Goal: Check status: Check status

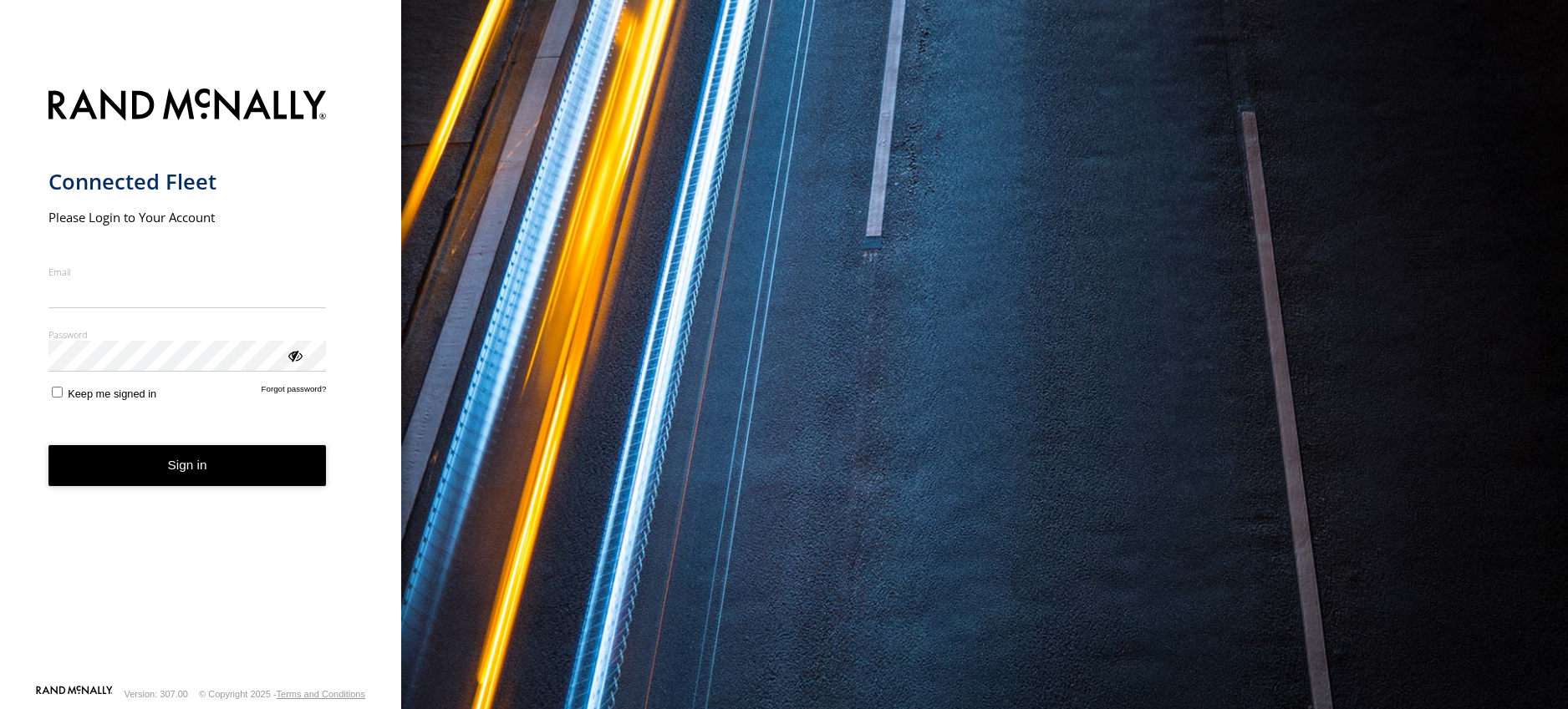
type input "**********"
click at [180, 492] on form "**********" at bounding box center [201, 381] width 305 height 606
click at [156, 465] on button "Sign in" at bounding box center [188, 465] width 279 height 41
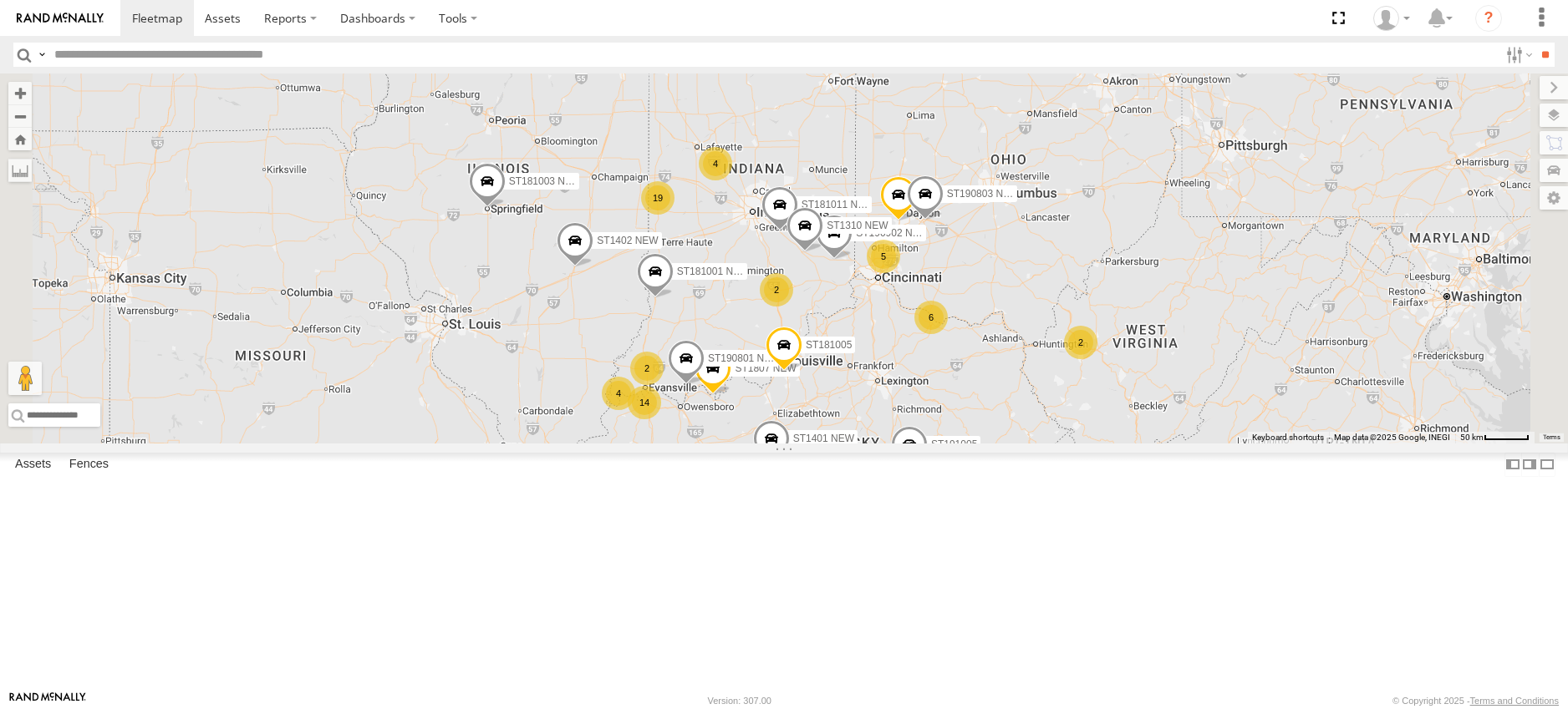
scroll to position [3008, 0]
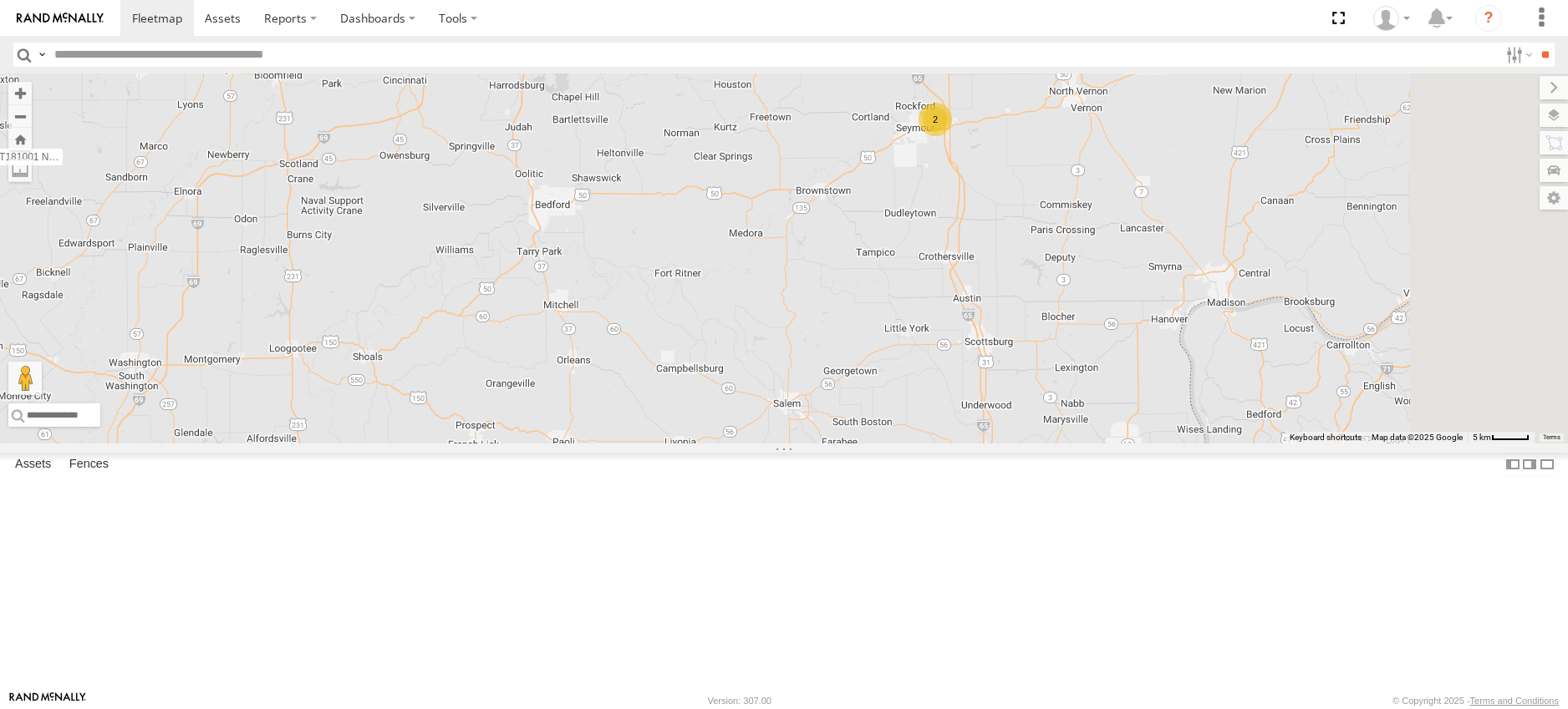
drag, startPoint x: 1380, startPoint y: 320, endPoint x: 1163, endPoint y: 434, distance: 245.1
click at [1265, 382] on div "ST181017 NEW ST161101 NEW ST191005 ST1807 NEW ST181003 NEW ST190902 NEW ST19070…" at bounding box center [784, 259] width 1568 height 370
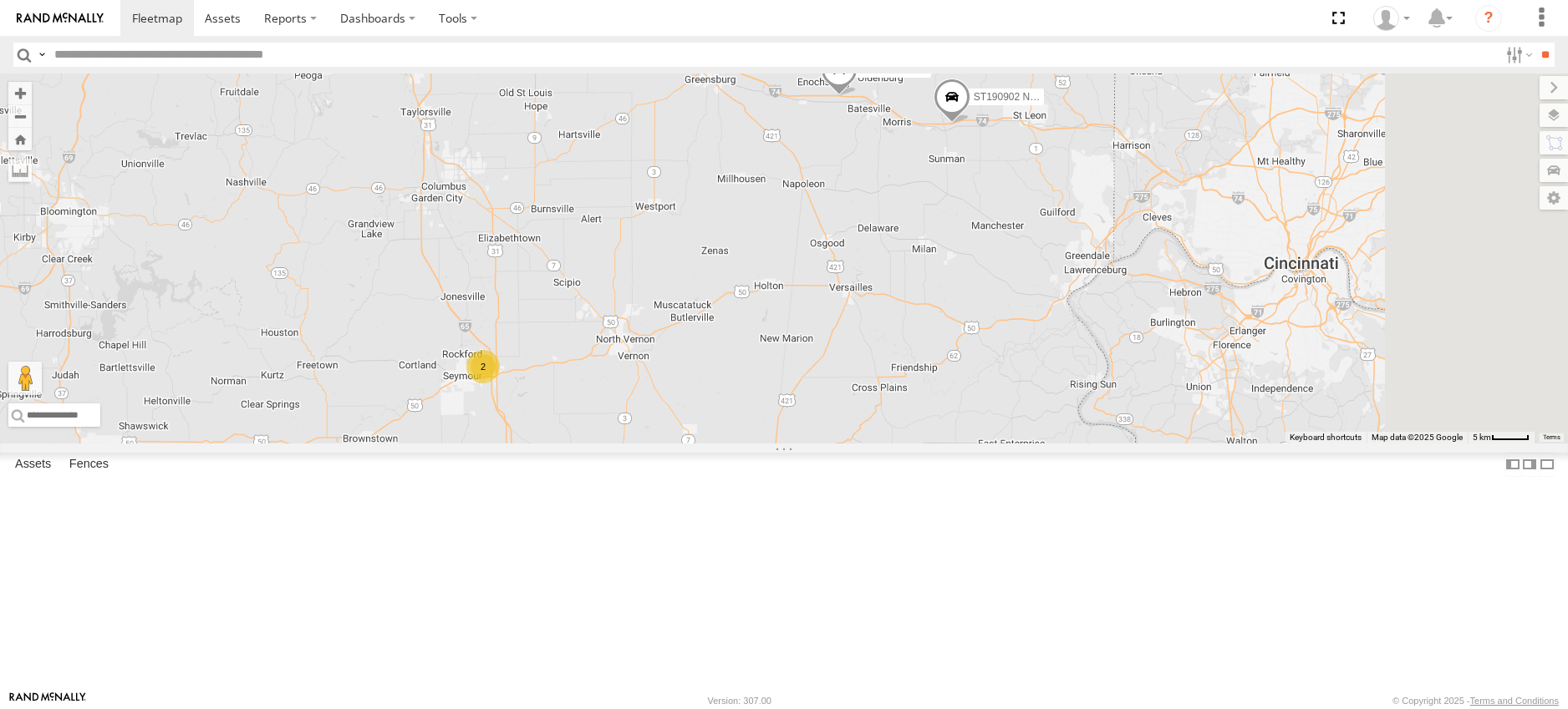
drag, startPoint x: 1134, startPoint y: 290, endPoint x: 1047, endPoint y: 336, distance: 98.4
click at [1047, 336] on div "ST181017 NEW ST161101 NEW ST191005 ST1807 NEW ST181003 NEW ST190902 NEW ST19070…" at bounding box center [784, 259] width 1568 height 370
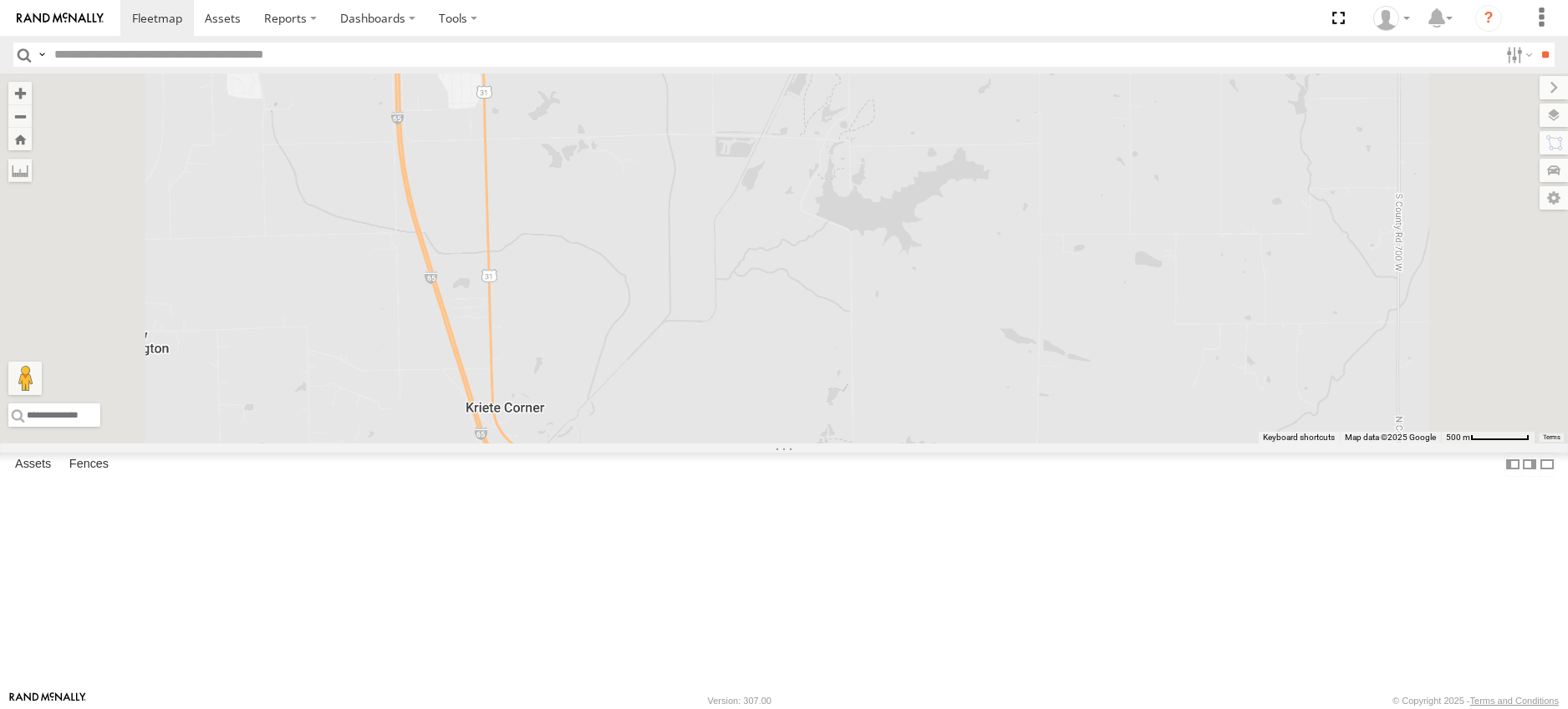
drag, startPoint x: 649, startPoint y: 277, endPoint x: 712, endPoint y: 474, distance: 206.8
click at [696, 436] on div "ST181017 NEW ST161101 NEW ST191005 ST1807 NEW ST181003 NEW ST190902 NEW ST19070…" at bounding box center [784, 259] width 1568 height 370
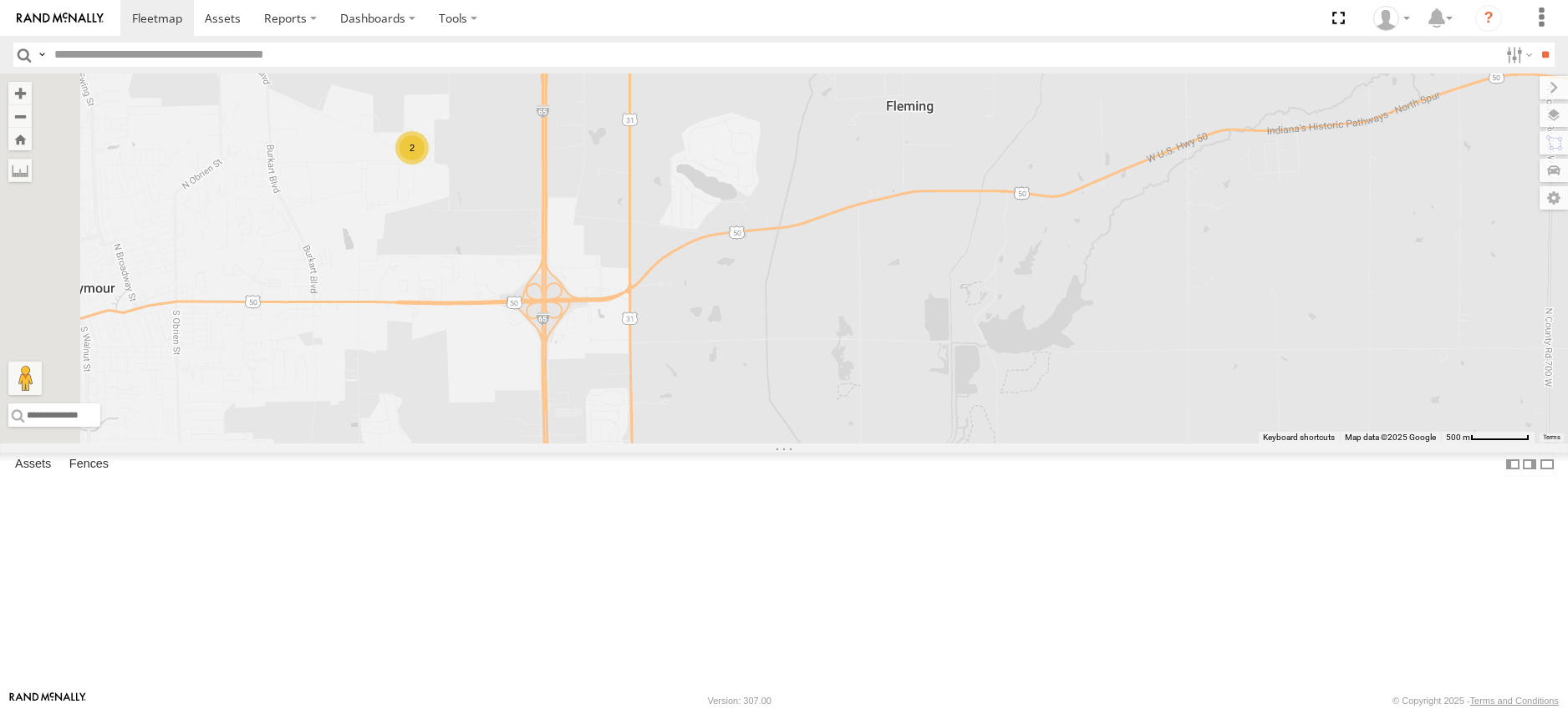
drag, startPoint x: 558, startPoint y: 378, endPoint x: 715, endPoint y: 541, distance: 226.3
click at [714, 443] on div "ST181017 NEW ST161101 NEW ST191005 ST1807 NEW ST181003 NEW ST190902 NEW ST19070…" at bounding box center [784, 259] width 1568 height 370
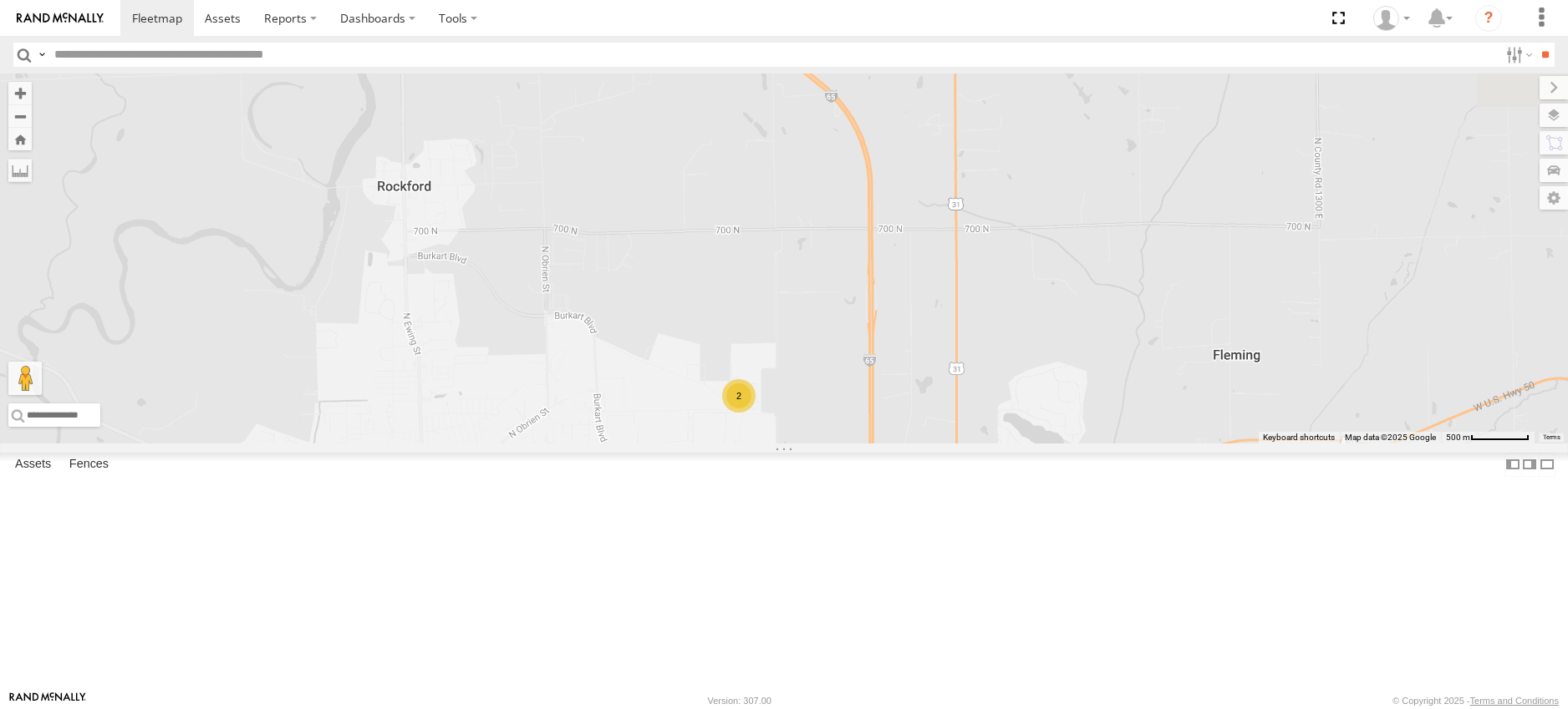
drag, startPoint x: 741, startPoint y: 506, endPoint x: 721, endPoint y: 441, distance: 68.0
click at [722, 441] on div "ST181017 NEW ST161101 NEW ST191005 ST1807 NEW ST181003 NEW ST190902 NEW ST19070…" at bounding box center [784, 259] width 1568 height 370
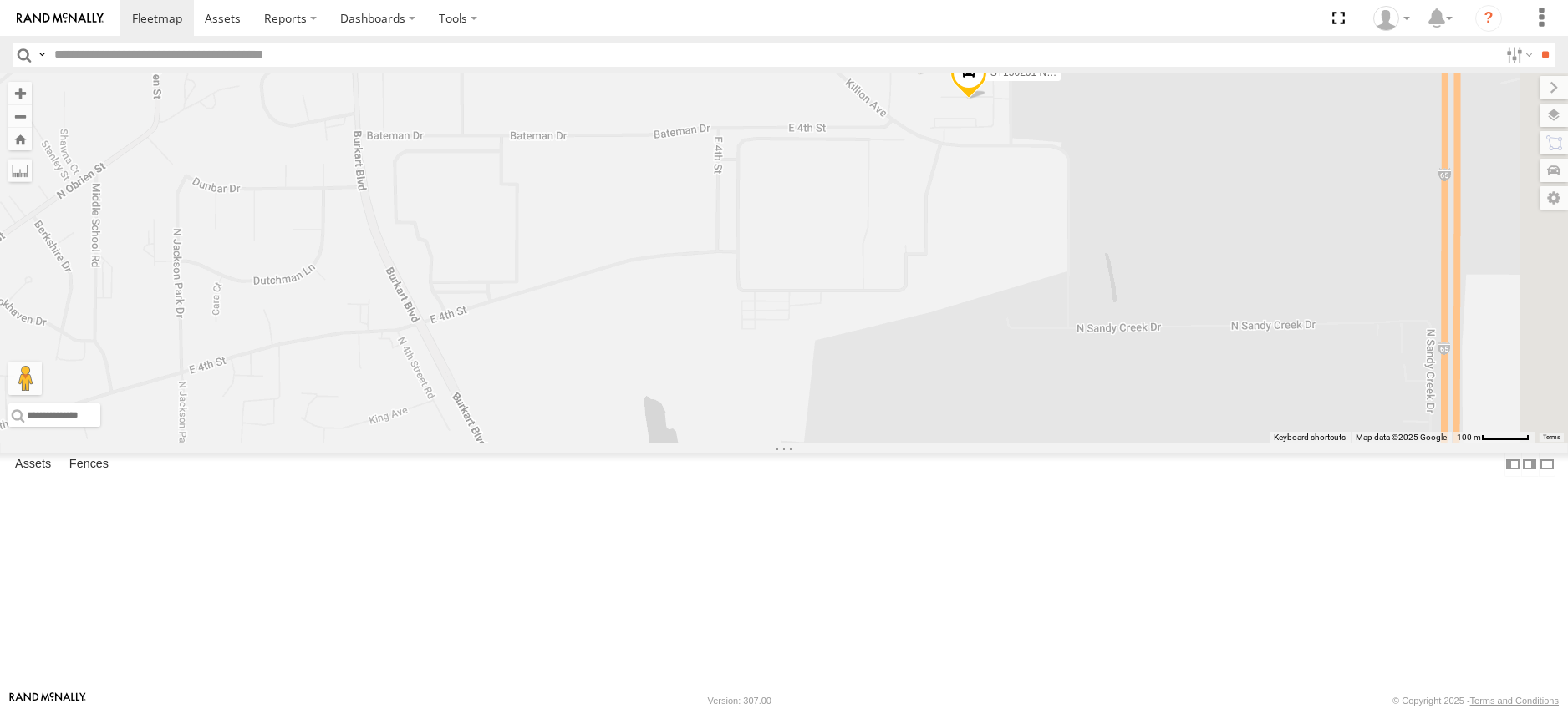
drag, startPoint x: 1150, startPoint y: 401, endPoint x: 914, endPoint y: 415, distance: 236.4
click at [914, 415] on div "ST181017 NEW ST161101 NEW ST191005 ST1807 NEW ST181003 NEW ST190902 NEW ST19070…" at bounding box center [784, 259] width 1568 height 370
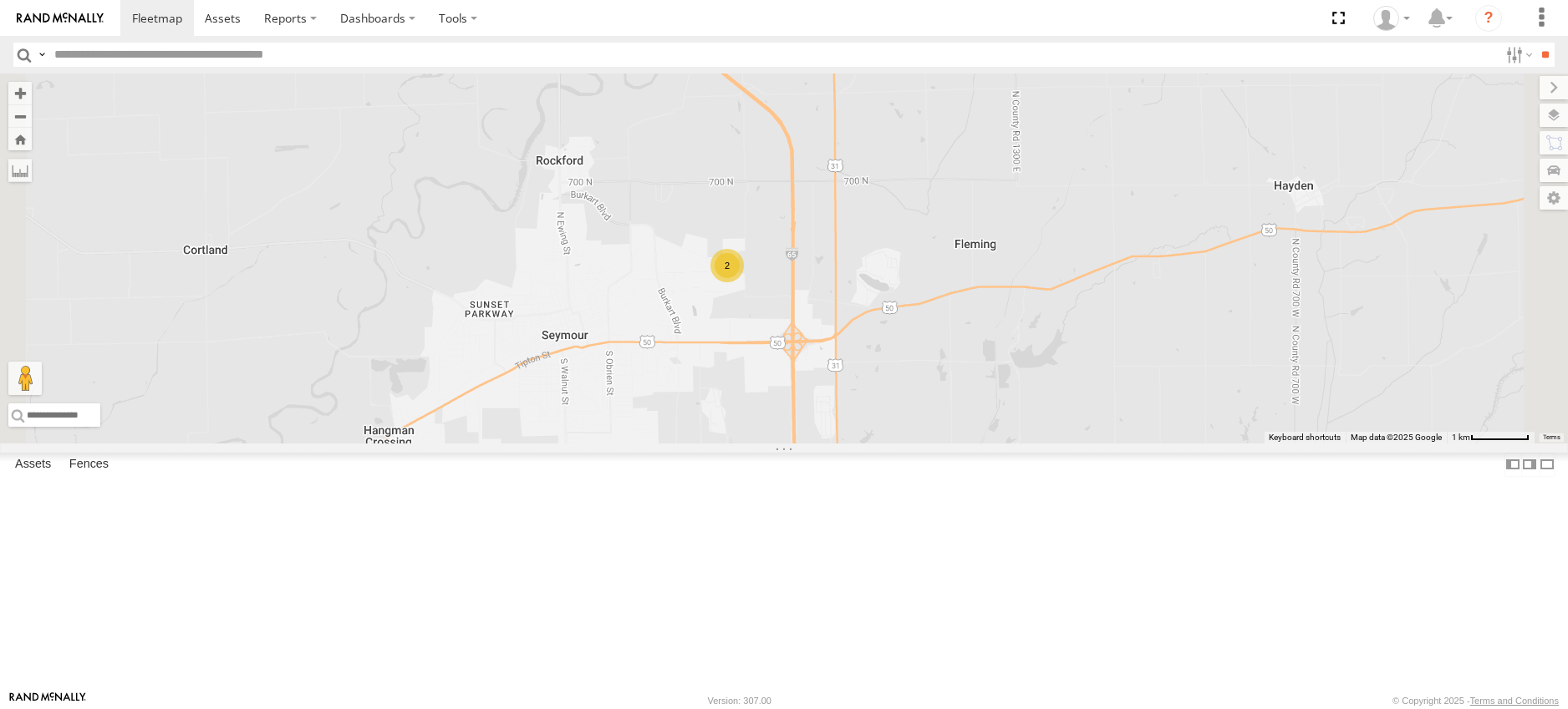
drag, startPoint x: 1312, startPoint y: 292, endPoint x: 1199, endPoint y: 387, distance: 147.6
click at [1207, 375] on div "ST181017 NEW ST161101 NEW ST191005 ST1807 NEW ST181003 NEW ST190902 NEW ST19070…" at bounding box center [784, 259] width 1568 height 370
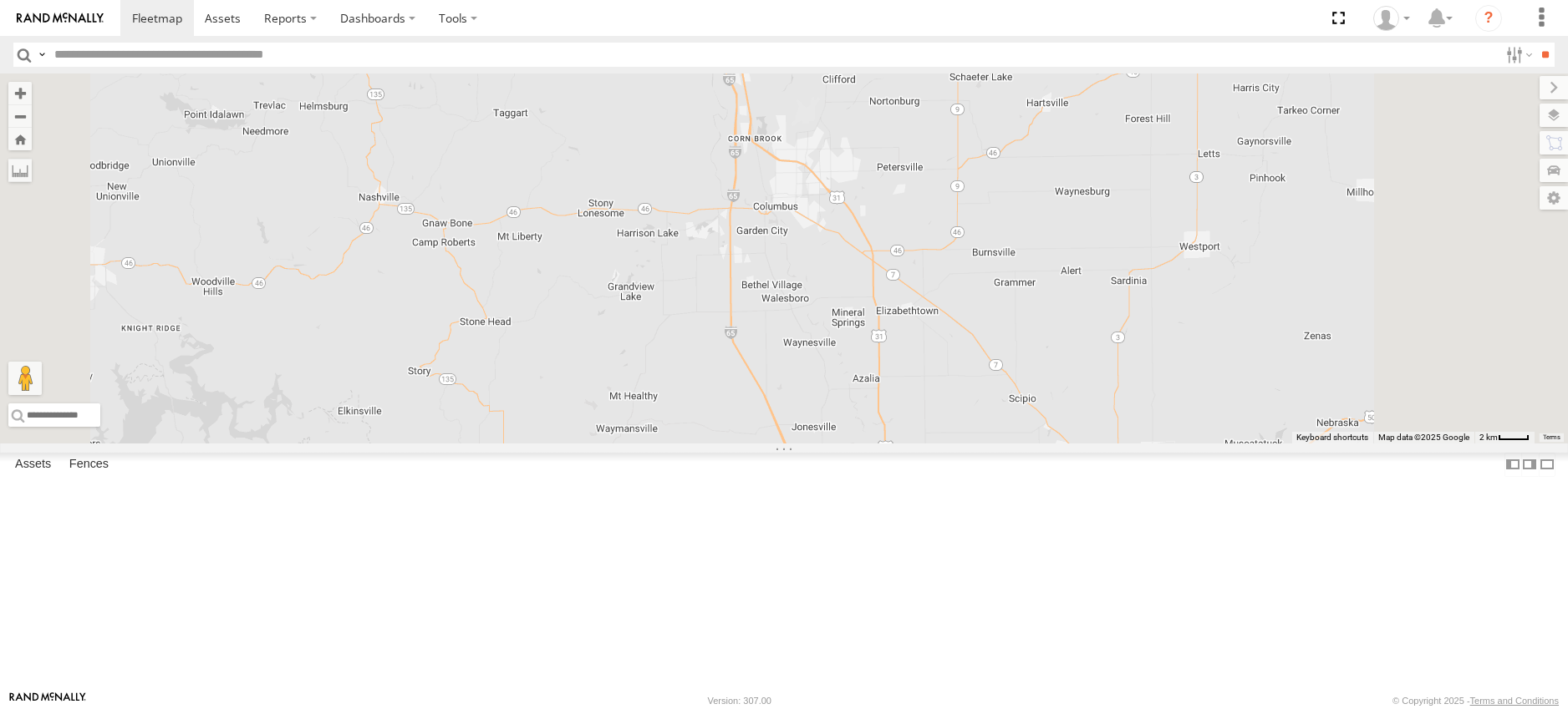
drag, startPoint x: 1178, startPoint y: 332, endPoint x: 1174, endPoint y: 574, distance: 242.0
click at [1174, 443] on div "ST181017 NEW ST161101 NEW ST191005 ST1807 NEW ST181003 NEW ST190902 NEW ST19070…" at bounding box center [784, 259] width 1568 height 370
drag, startPoint x: 1174, startPoint y: 574, endPoint x: 1072, endPoint y: 419, distance: 185.6
click at [1075, 437] on div "ST181017 NEW ST161101 NEW ST191005 ST1807 NEW ST181003 NEW ST190902 NEW ST19070…" at bounding box center [784, 259] width 1568 height 370
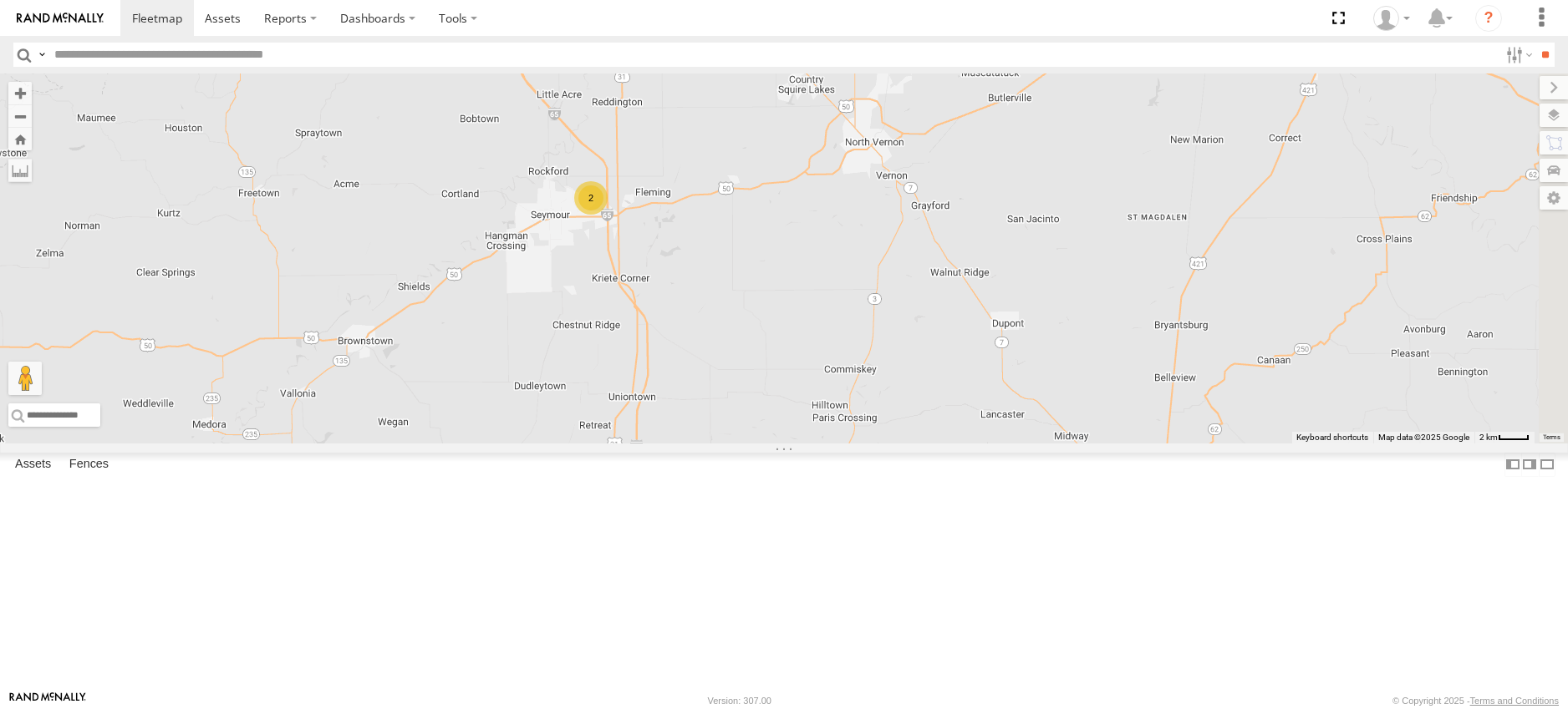
drag, startPoint x: 1048, startPoint y: 588, endPoint x: 1040, endPoint y: 455, distance: 133.2
click at [1040, 443] on div "ST181017 NEW ST161101 NEW ST191005 ST1807 NEW ST181003 NEW ST190902 NEW ST19070…" at bounding box center [784, 259] width 1568 height 370
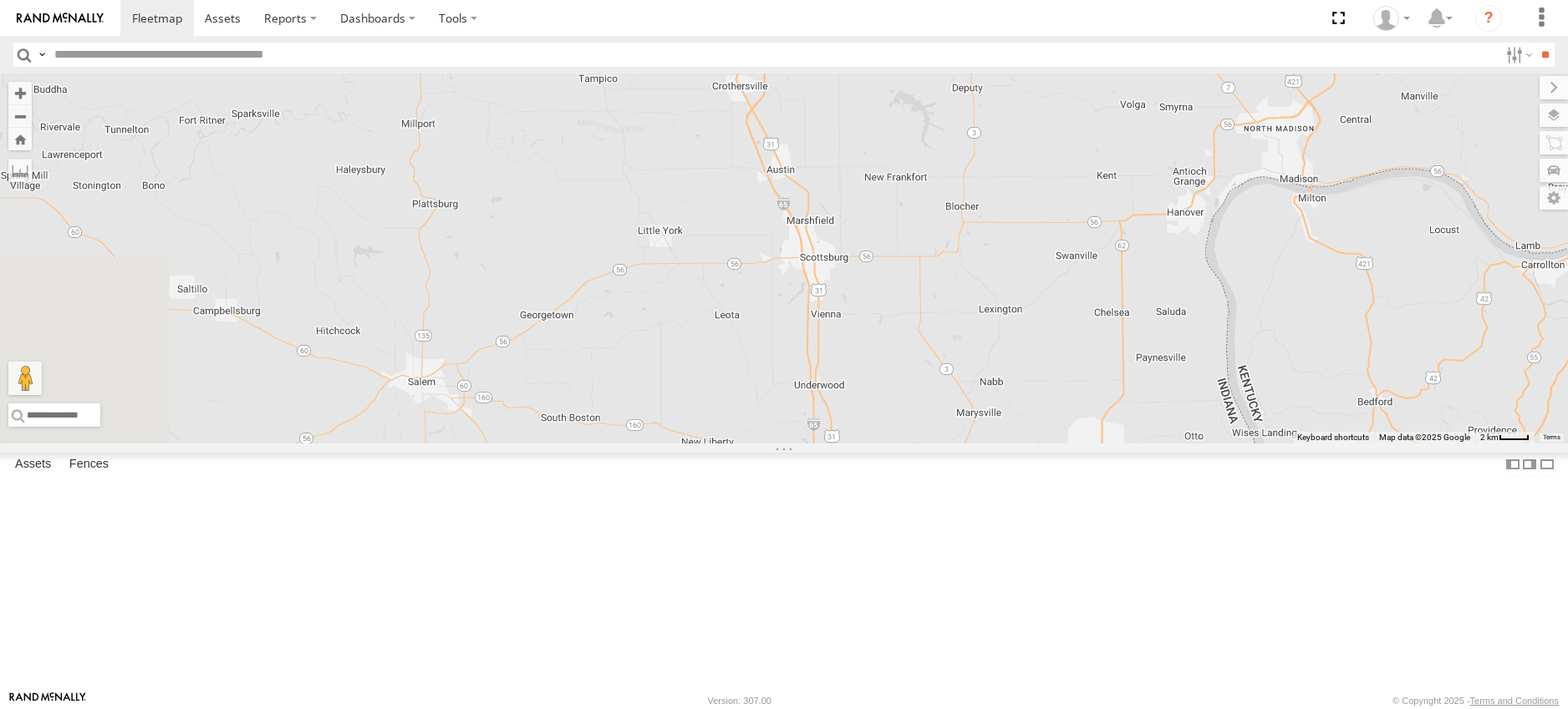
drag, startPoint x: 586, startPoint y: 421, endPoint x: 753, endPoint y: 251, distance: 238.3
click at [745, 263] on div "ST181017 NEW ST161101 NEW ST191005 ST1807 NEW ST181003 NEW ST190902 NEW ST19070…" at bounding box center [784, 259] width 1568 height 370
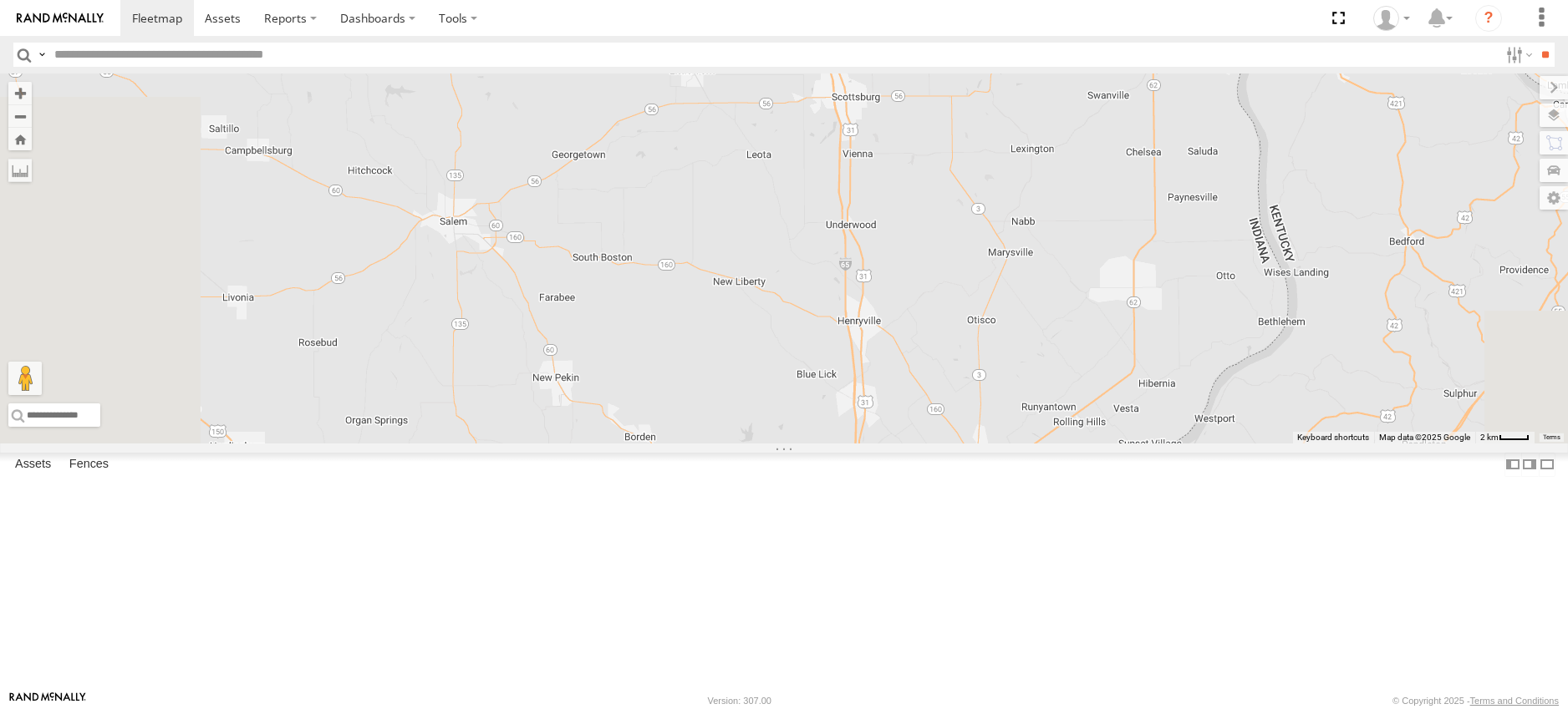
drag, startPoint x: 800, startPoint y: 513, endPoint x: 784, endPoint y: 346, distance: 167.8
click at [791, 394] on div "ST181017 NEW ST161101 NEW ST191005 ST1807 NEW ST181003 NEW ST190902 NEW ST19070…" at bounding box center [784, 259] width 1568 height 370
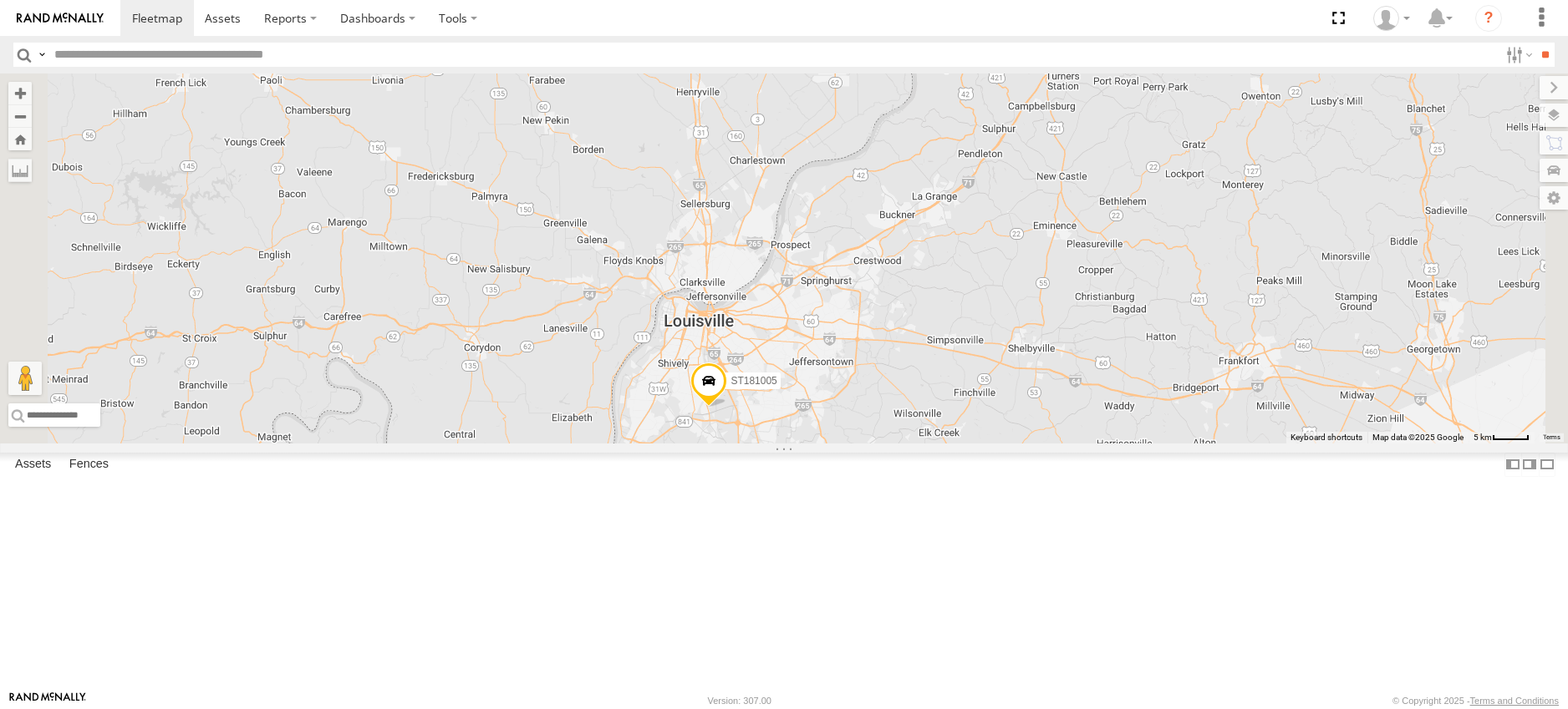
drag, startPoint x: 755, startPoint y: 417, endPoint x: 747, endPoint y: 373, distance: 44.7
click at [749, 386] on div "ST181017 NEW ST161101 NEW ST191005 ST1807 NEW ST181003 NEW ST190902 NEW ST19070…" at bounding box center [784, 259] width 1568 height 370
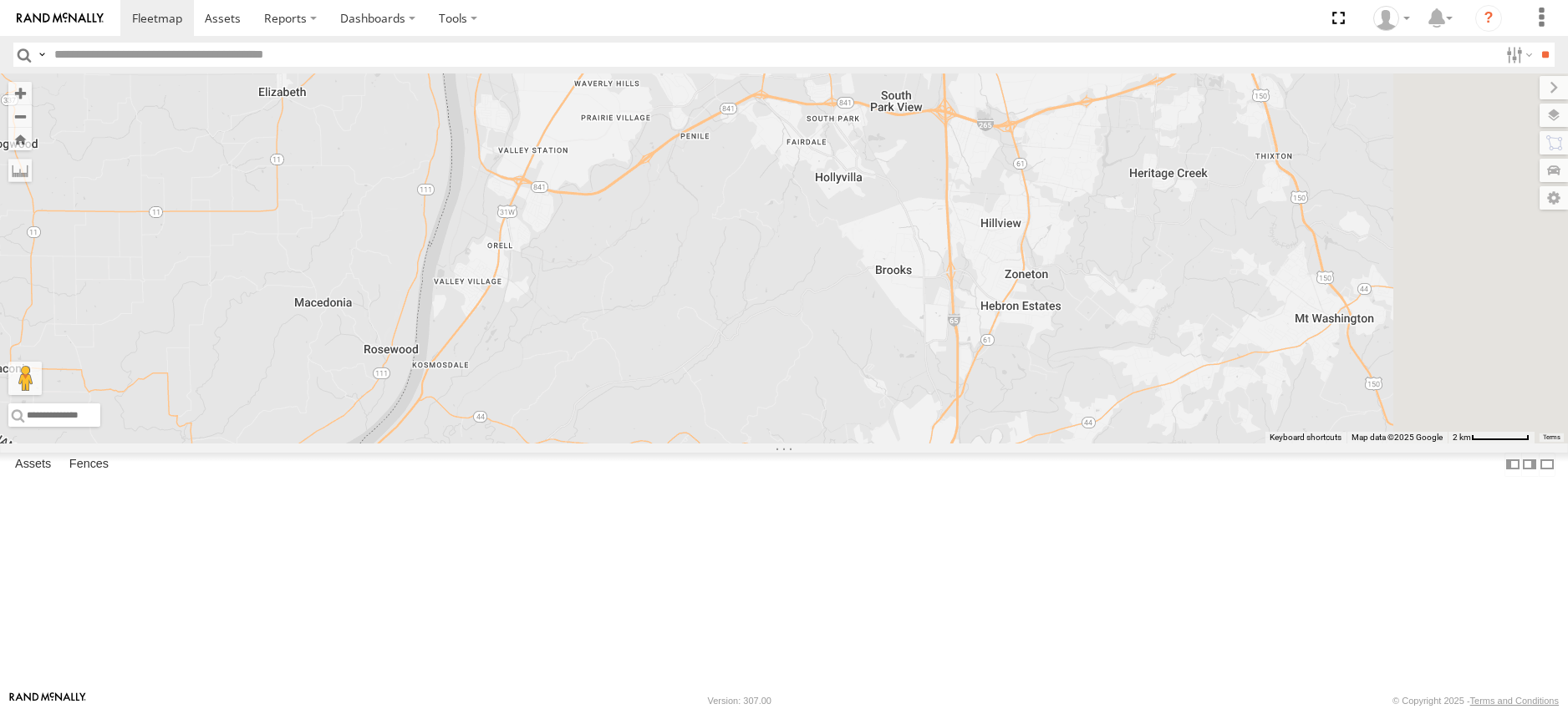
drag, startPoint x: 1011, startPoint y: 305, endPoint x: 853, endPoint y: 535, distance: 279.0
click at [854, 443] on div "ST181017 NEW ST161101 NEW ST191005 ST1807 NEW ST181003 NEW ST190902 NEW ST19070…" at bounding box center [784, 259] width 1568 height 370
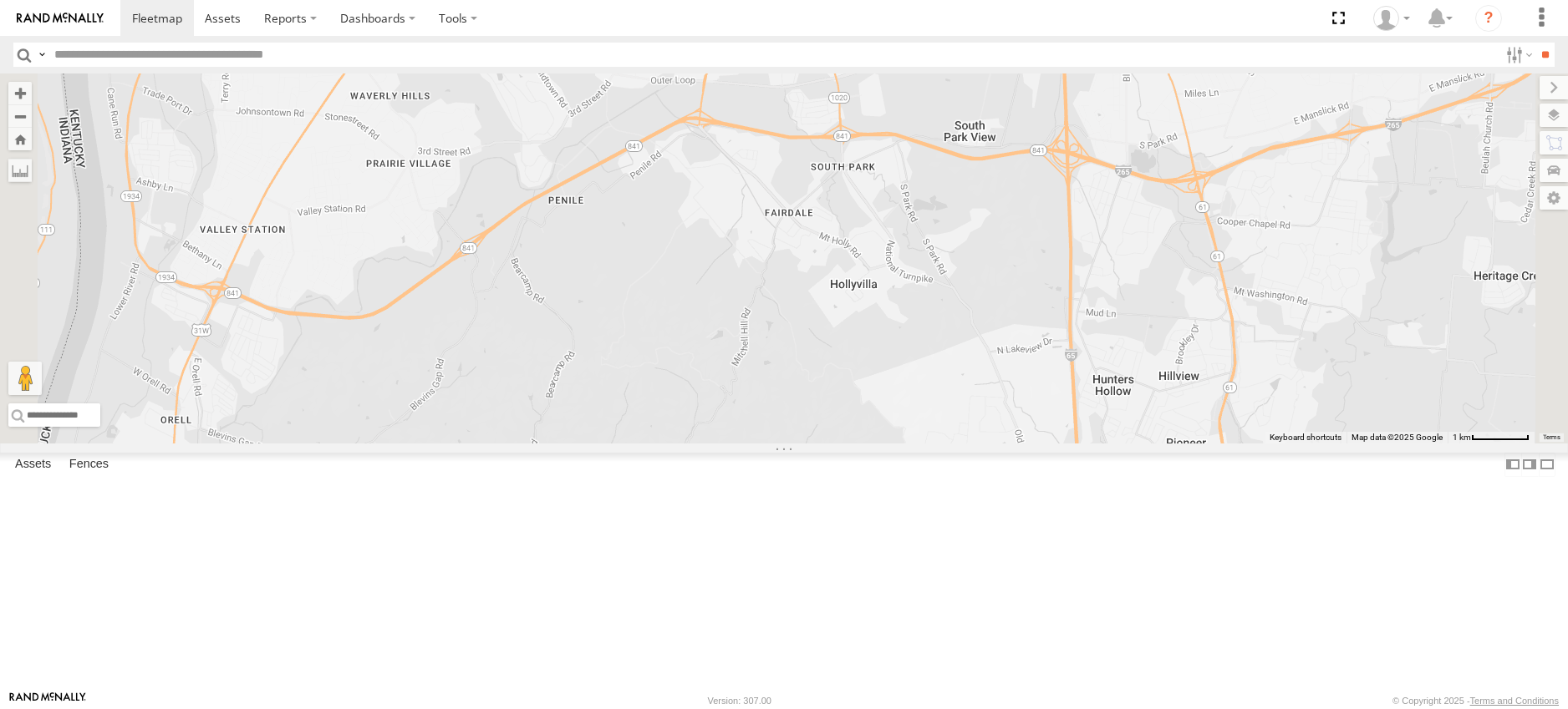
drag, startPoint x: 962, startPoint y: 375, endPoint x: 905, endPoint y: 579, distance: 211.8
click at [905, 443] on div "ST181017 NEW ST161101 NEW ST191005 ST1807 NEW ST181003 NEW ST190902 NEW ST19070…" at bounding box center [784, 259] width 1568 height 370
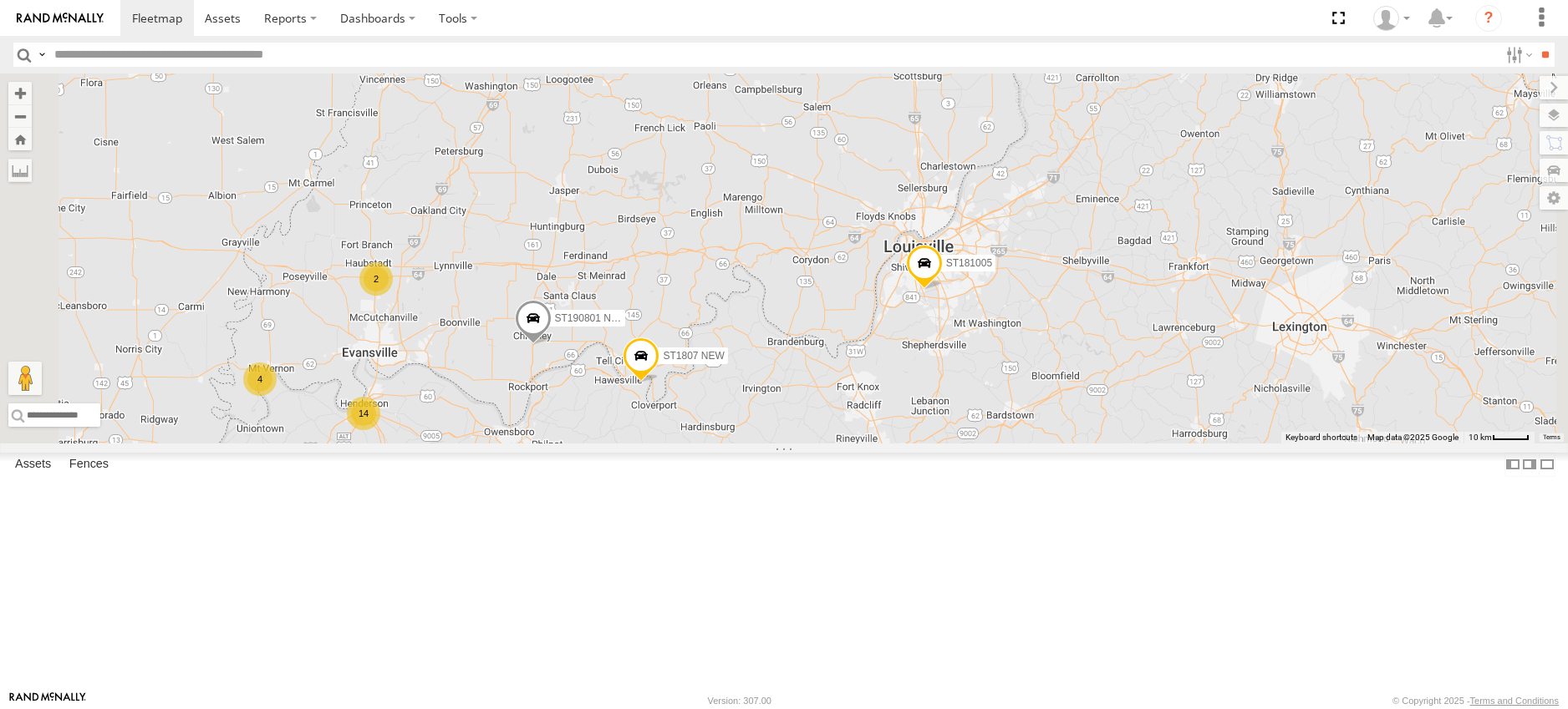
click at [392, 296] on div "2" at bounding box center [376, 279] width 33 height 33
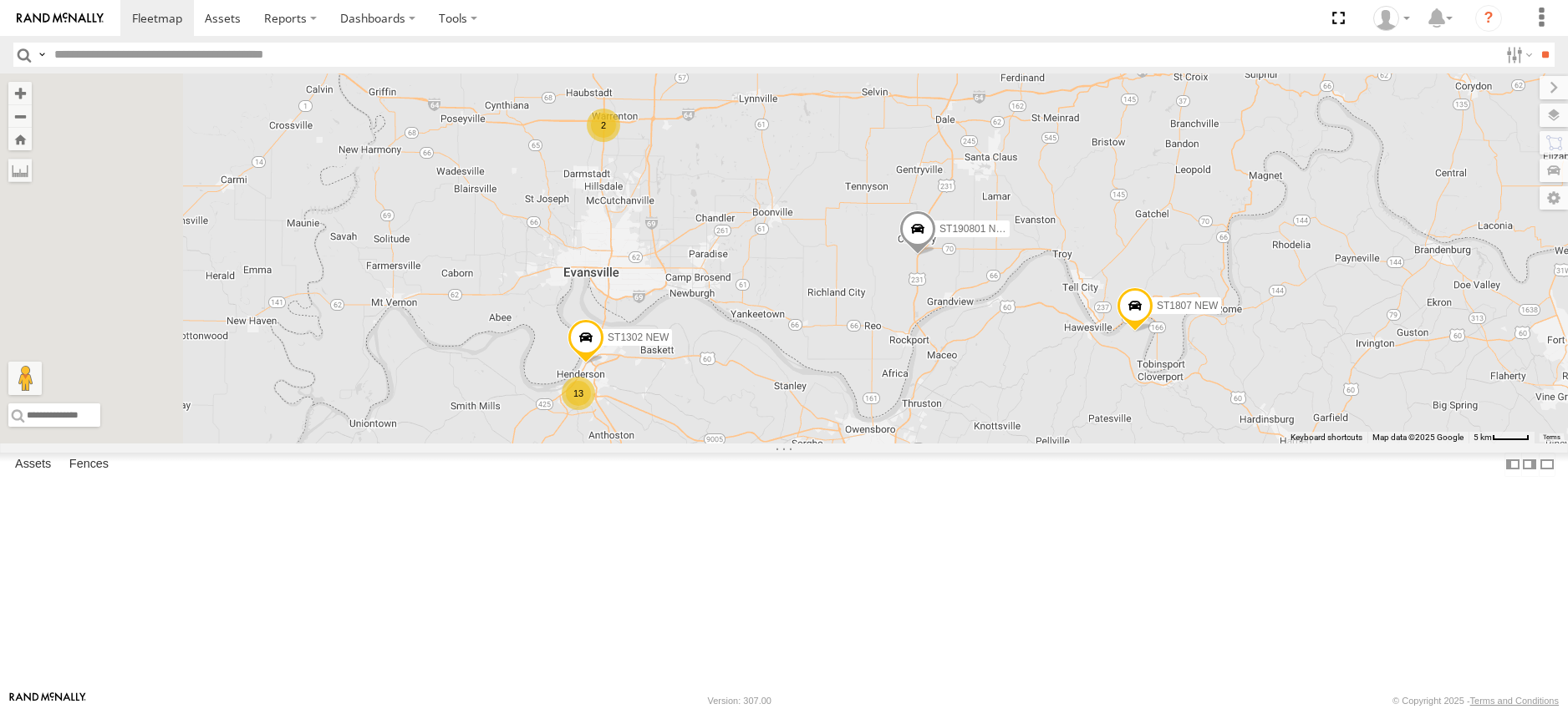
drag, startPoint x: 807, startPoint y: 616, endPoint x: 1055, endPoint y: 450, distance: 298.4
click at [1055, 443] on div "ST181017 NEW ST161101 NEW ST191005 ST1807 NEW ST181003 NEW ST190902 NEW ST19070…" at bounding box center [784, 259] width 1568 height 370
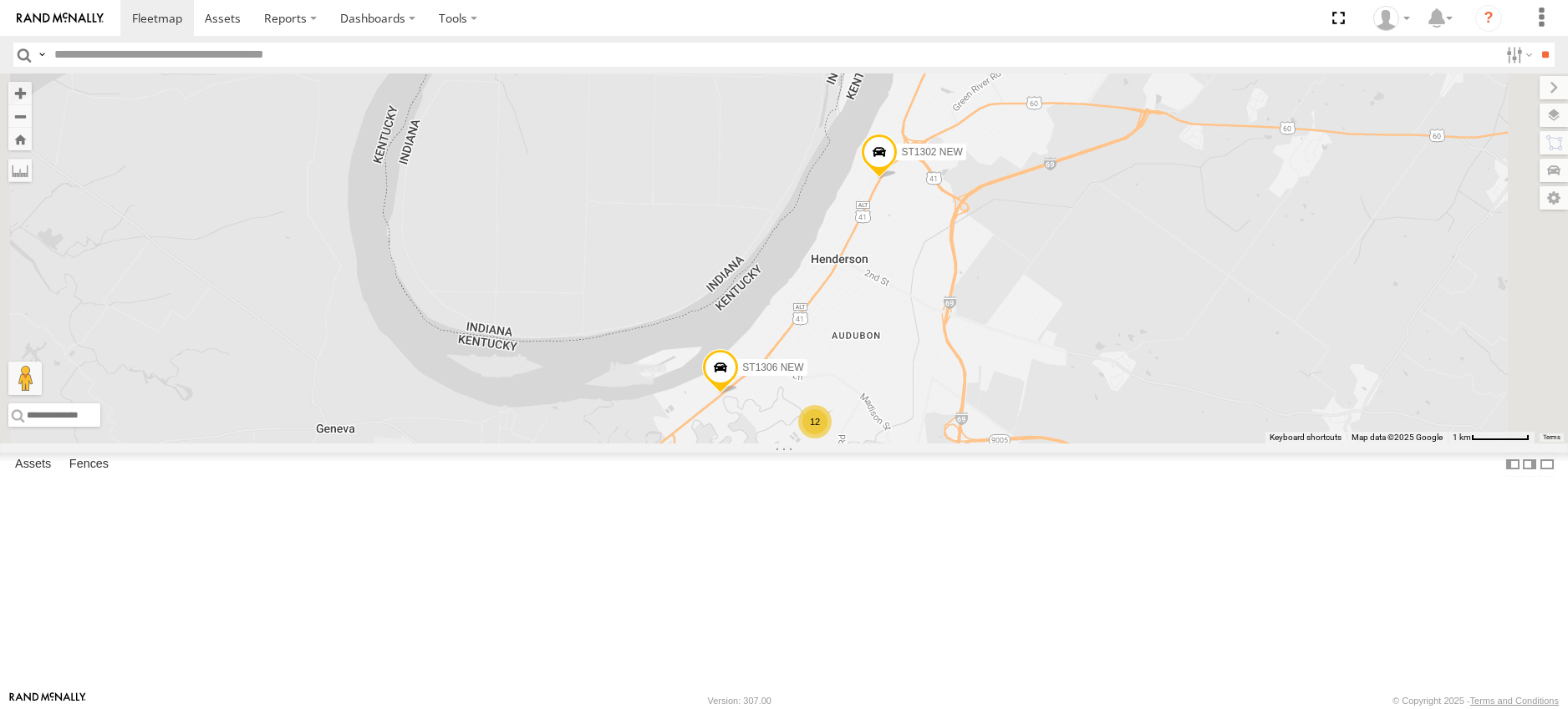
drag, startPoint x: 1088, startPoint y: 429, endPoint x: 946, endPoint y: 677, distance: 285.8
click at [946, 443] on div "ST181017 NEW ST161101 NEW ST191005 ST1807 NEW ST181003 NEW ST190902 NEW ST19070…" at bounding box center [784, 259] width 1568 height 370
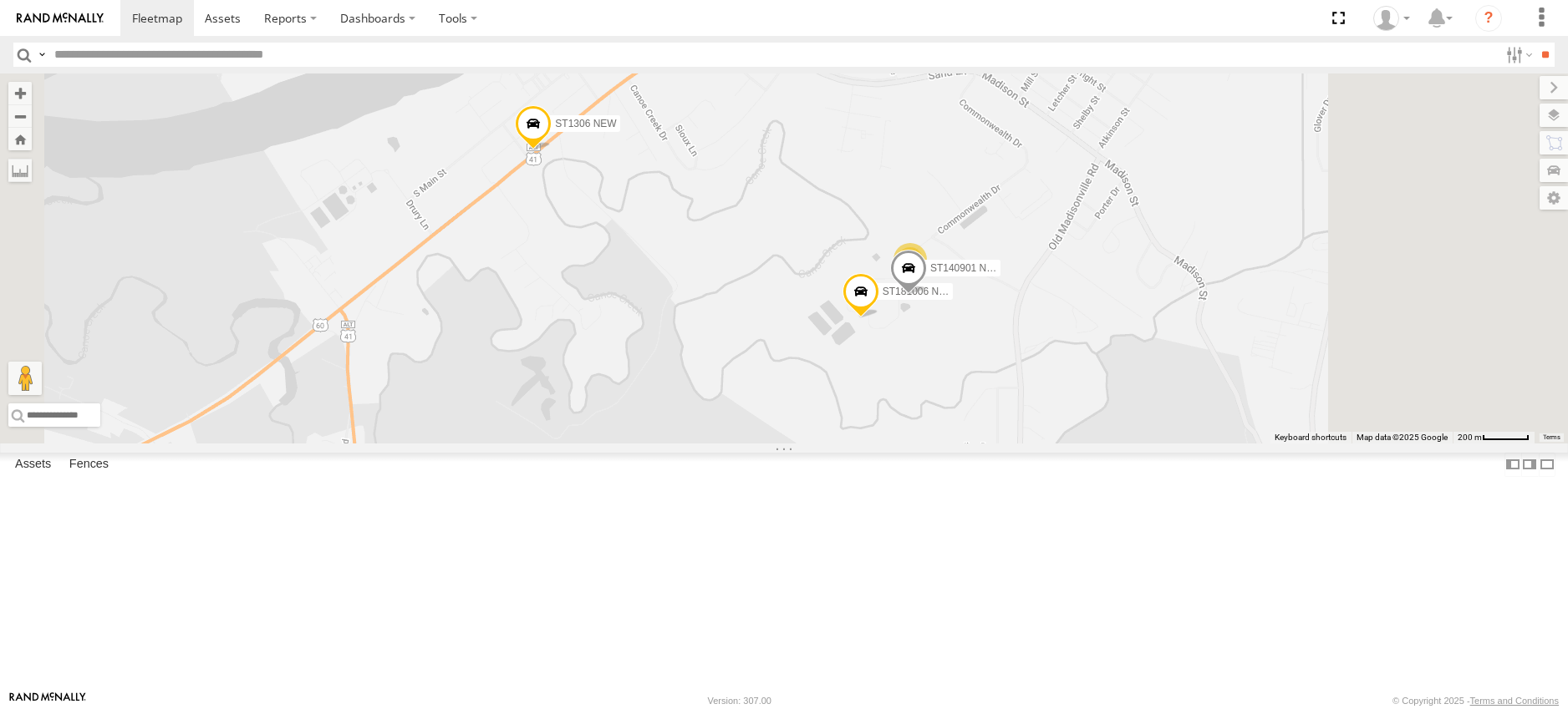
drag, startPoint x: 1193, startPoint y: 468, endPoint x: 1039, endPoint y: 718, distance: 293.6
click at [1039, 708] on html at bounding box center [784, 354] width 1568 height 709
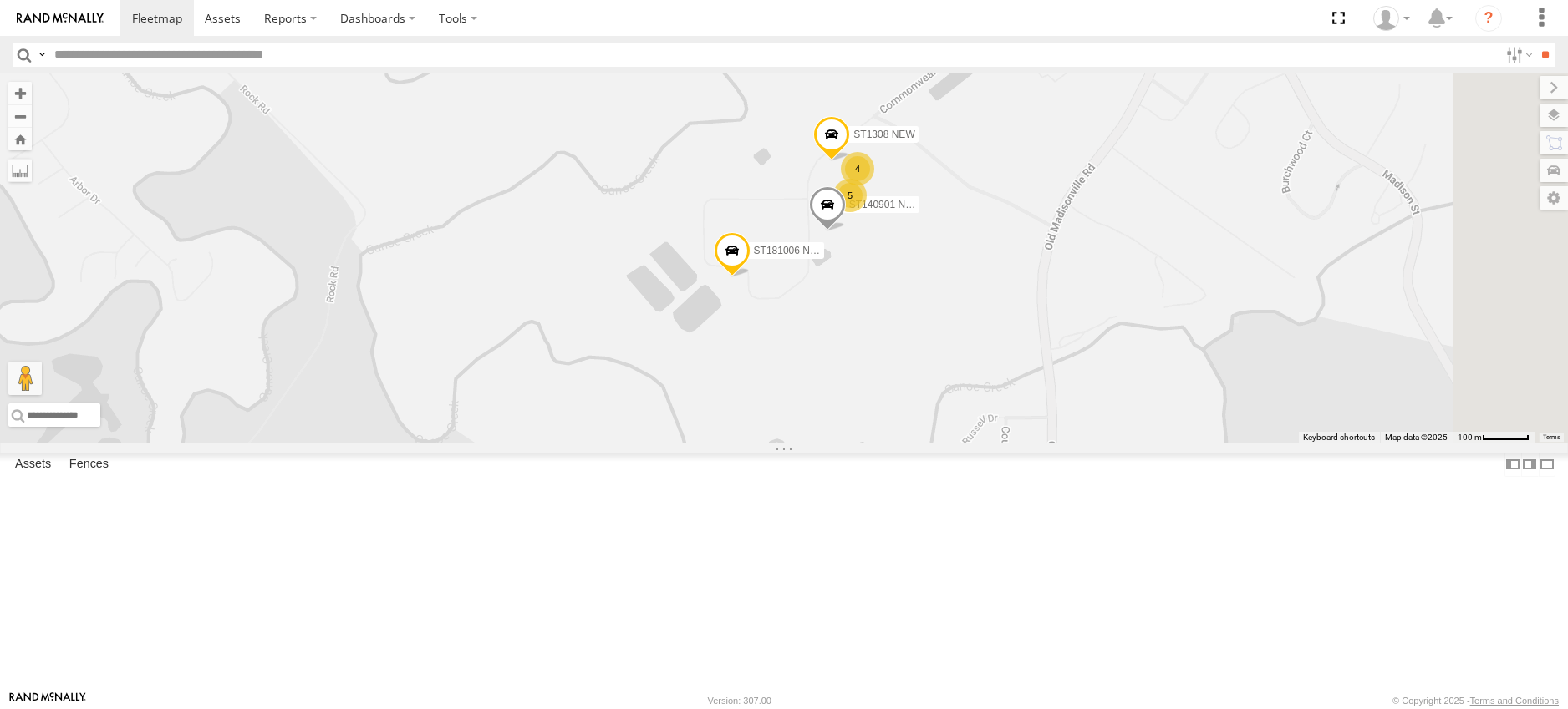
drag, startPoint x: 1124, startPoint y: 437, endPoint x: 942, endPoint y: 664, distance: 291.0
click at [943, 443] on div "ST181017 NEW ST161101 NEW ST191005 ST1807 NEW ST181003 NEW ST190902 NEW ST19070…" at bounding box center [784, 259] width 1568 height 370
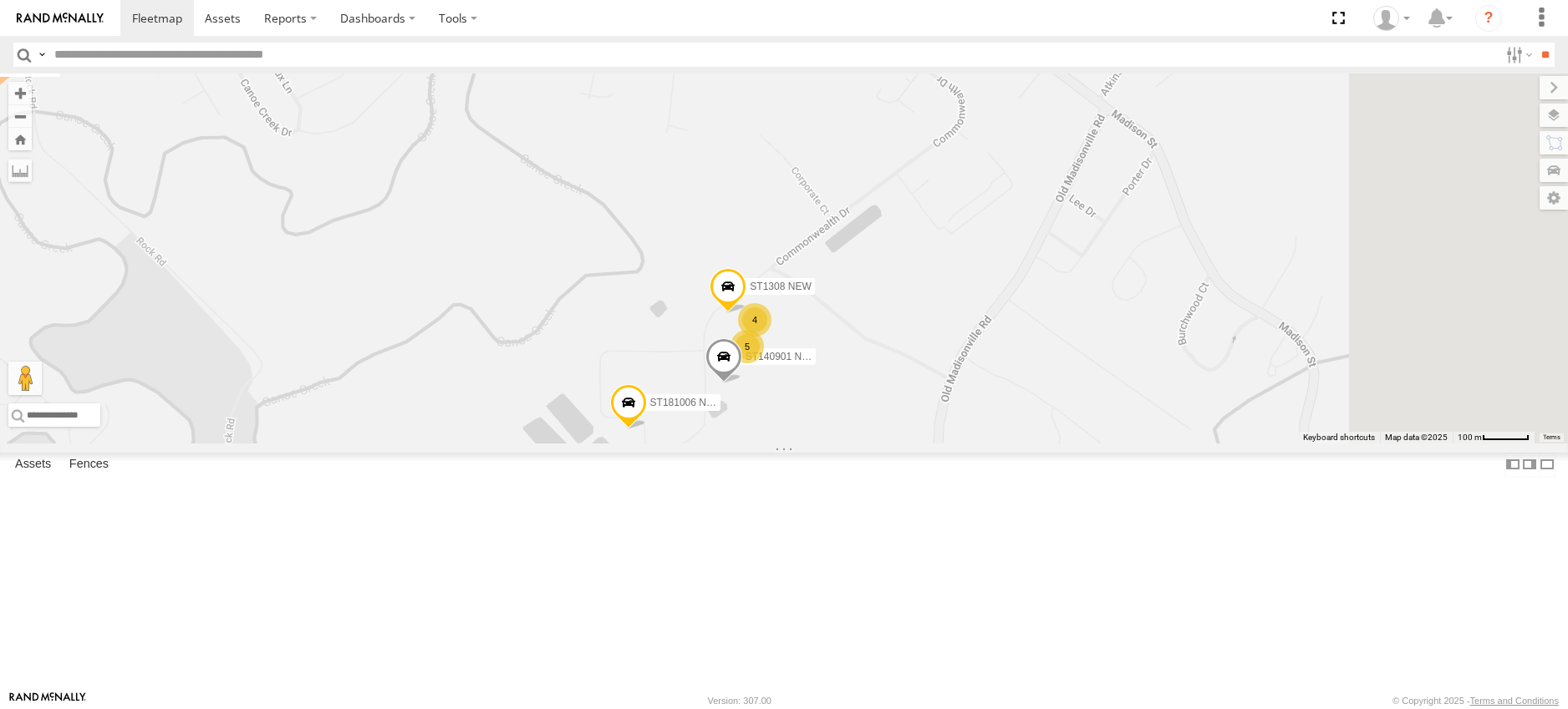
click at [1011, 443] on div "ST181017 NEW ST161101 NEW ST191005 ST1807 NEW ST181003 NEW ST190902 NEW ST19070…" at bounding box center [784, 259] width 1568 height 370
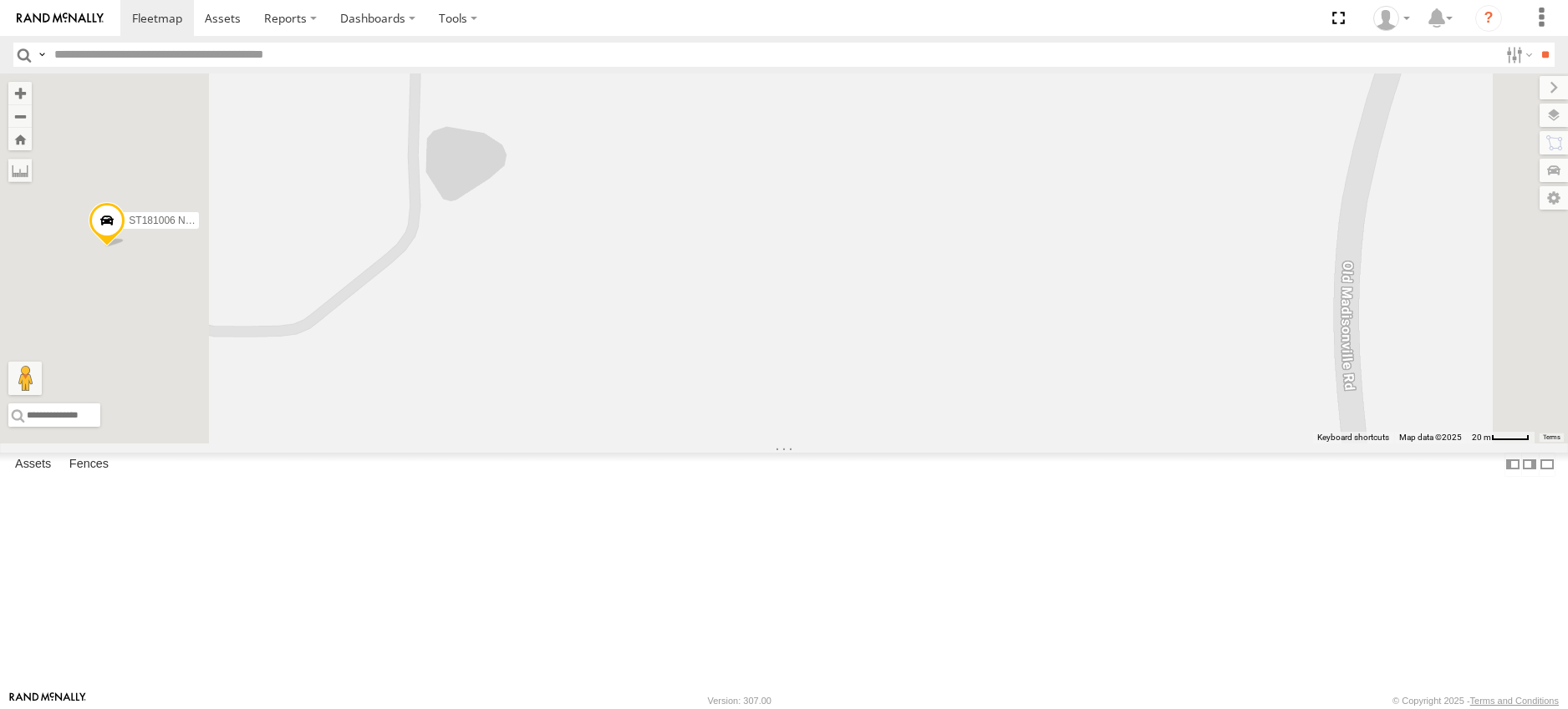
drag, startPoint x: 893, startPoint y: 325, endPoint x: 905, endPoint y: 521, distance: 196.4
click at [898, 443] on div "ST181017 NEW ST161101 NEW ST191005 ST1807 NEW ST181003 NEW ST190902 NEW ST19070…" at bounding box center [784, 259] width 1568 height 370
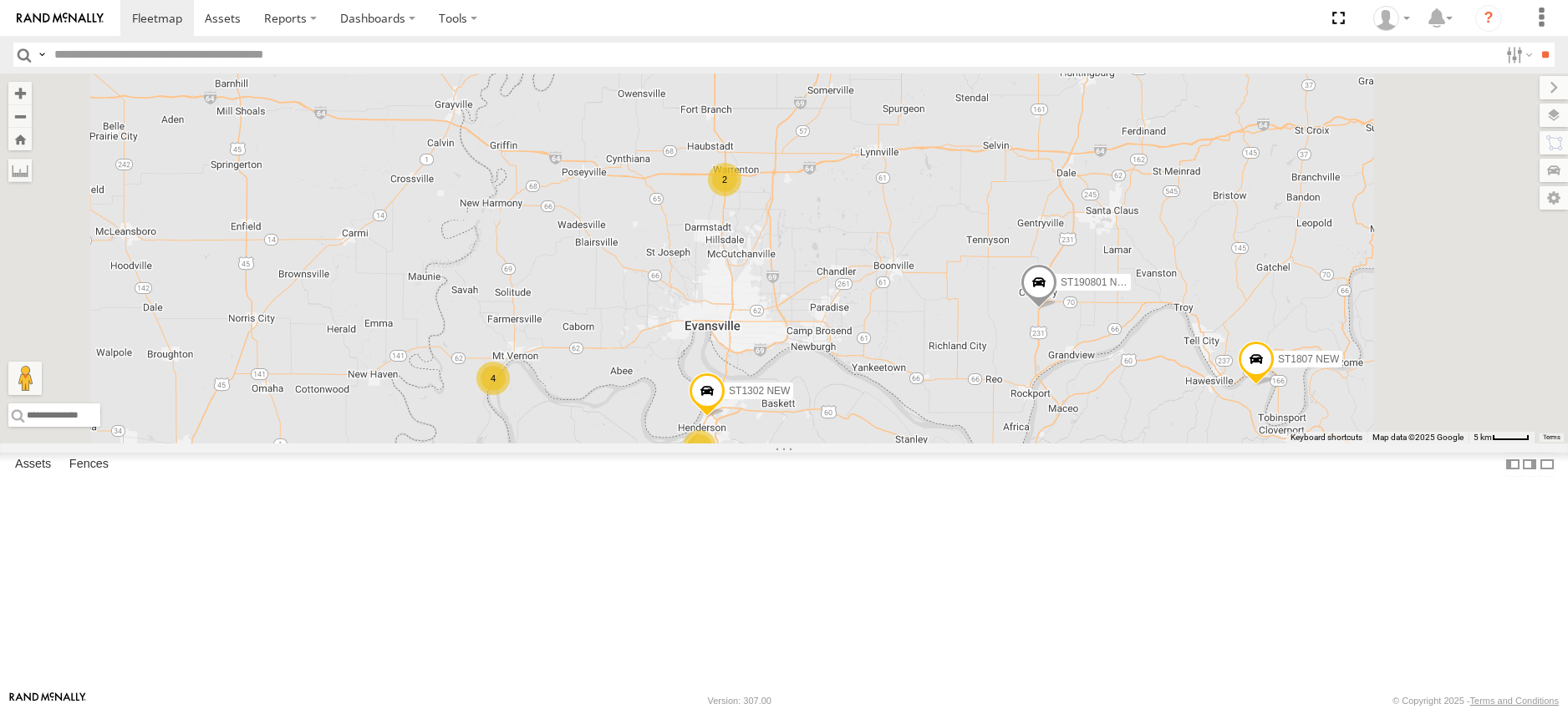
click at [1336, 443] on div "ST181017 NEW ST161101 NEW ST191005 ST1807 NEW ST181003 NEW ST190902 NEW ST19070…" at bounding box center [784, 259] width 1568 height 370
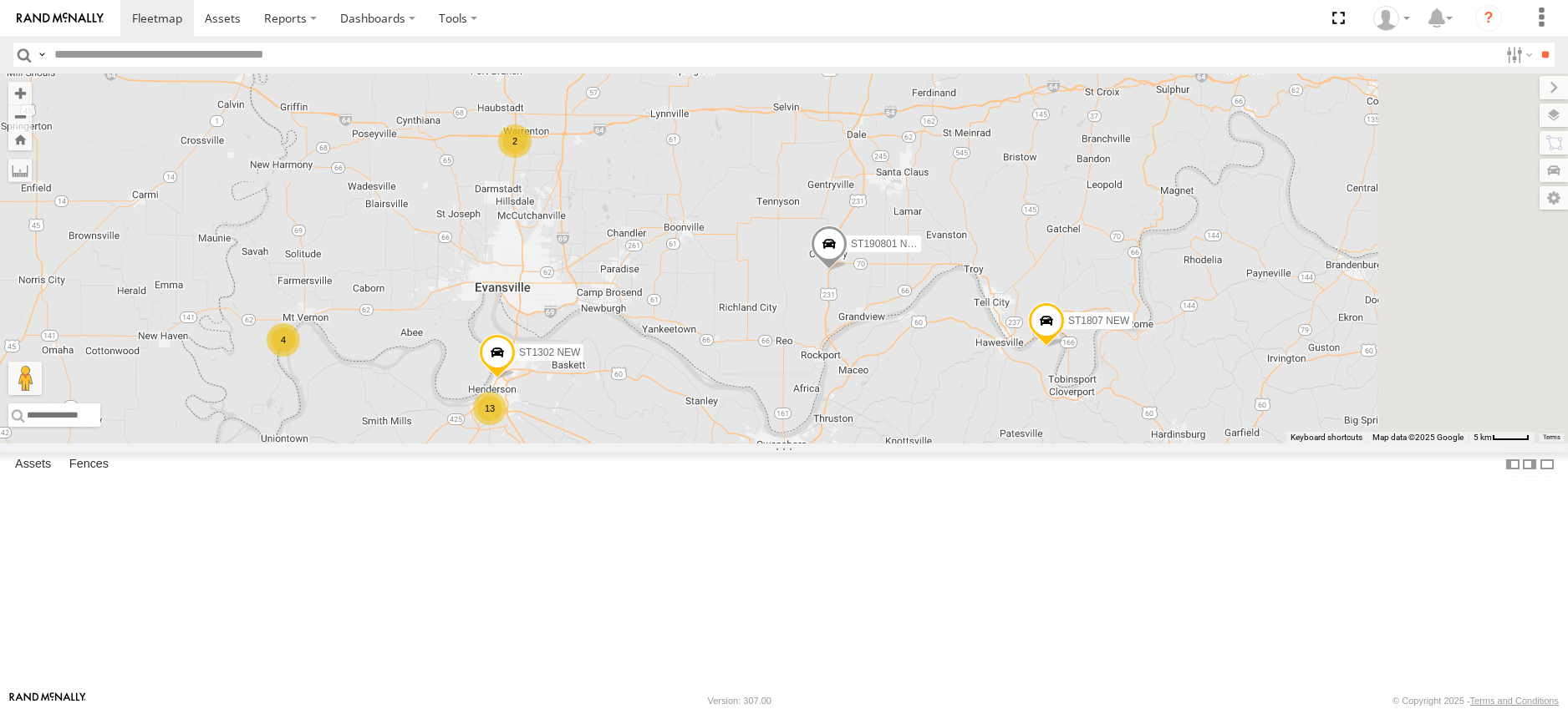
drag, startPoint x: 1326, startPoint y: 550, endPoint x: 1123, endPoint y: 512, distance: 206.5
click at [1123, 443] on div "ST181017 NEW ST161101 NEW ST191005 ST1807 NEW ST181003 NEW ST190902 NEW ST19070…" at bounding box center [784, 259] width 1568 height 370
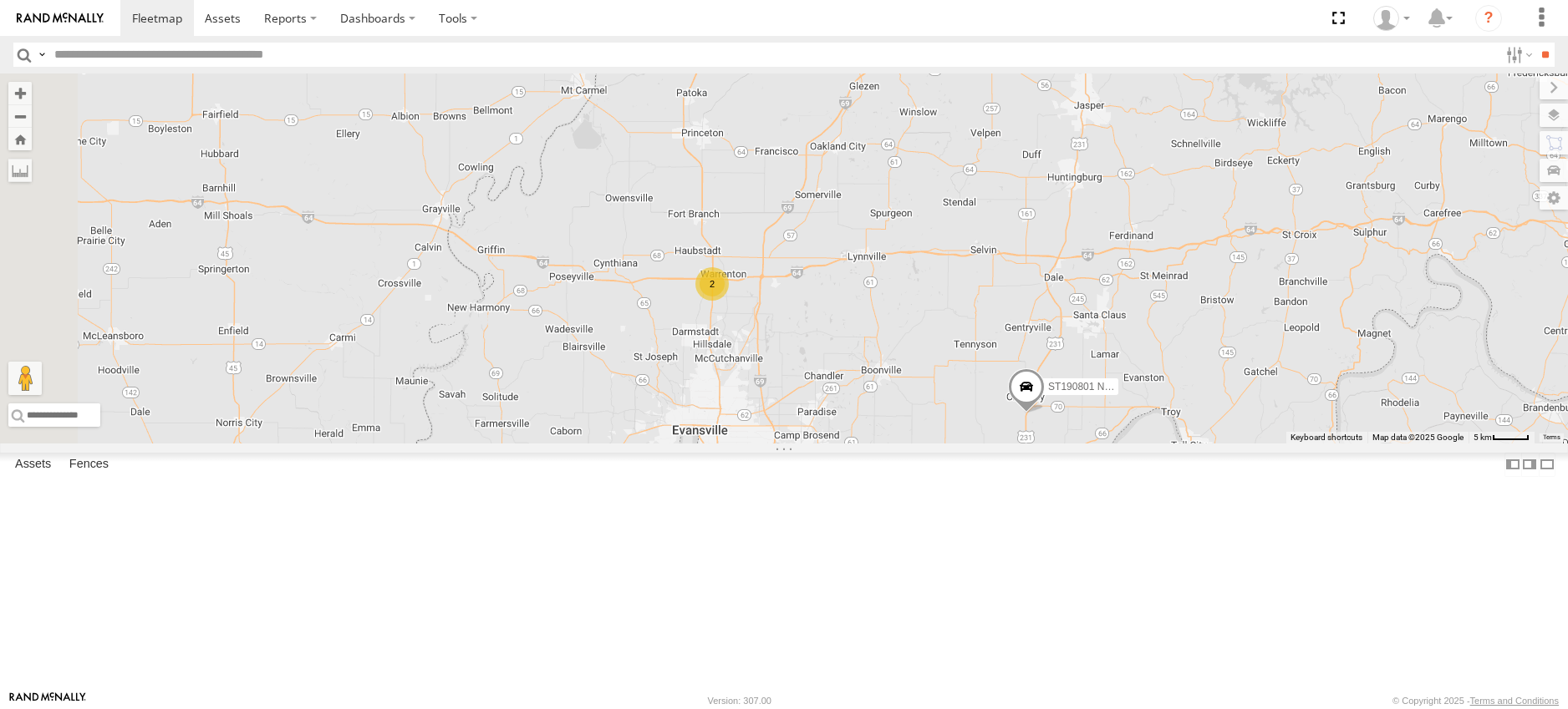
drag, startPoint x: 735, startPoint y: 339, endPoint x: 708, endPoint y: 381, distance: 49.9
click at [718, 390] on div "ST181017 NEW ST161101 NEW ST191005 ST1807 NEW ST181003 NEW ST190902 NEW ST19070…" at bounding box center [784, 259] width 1568 height 370
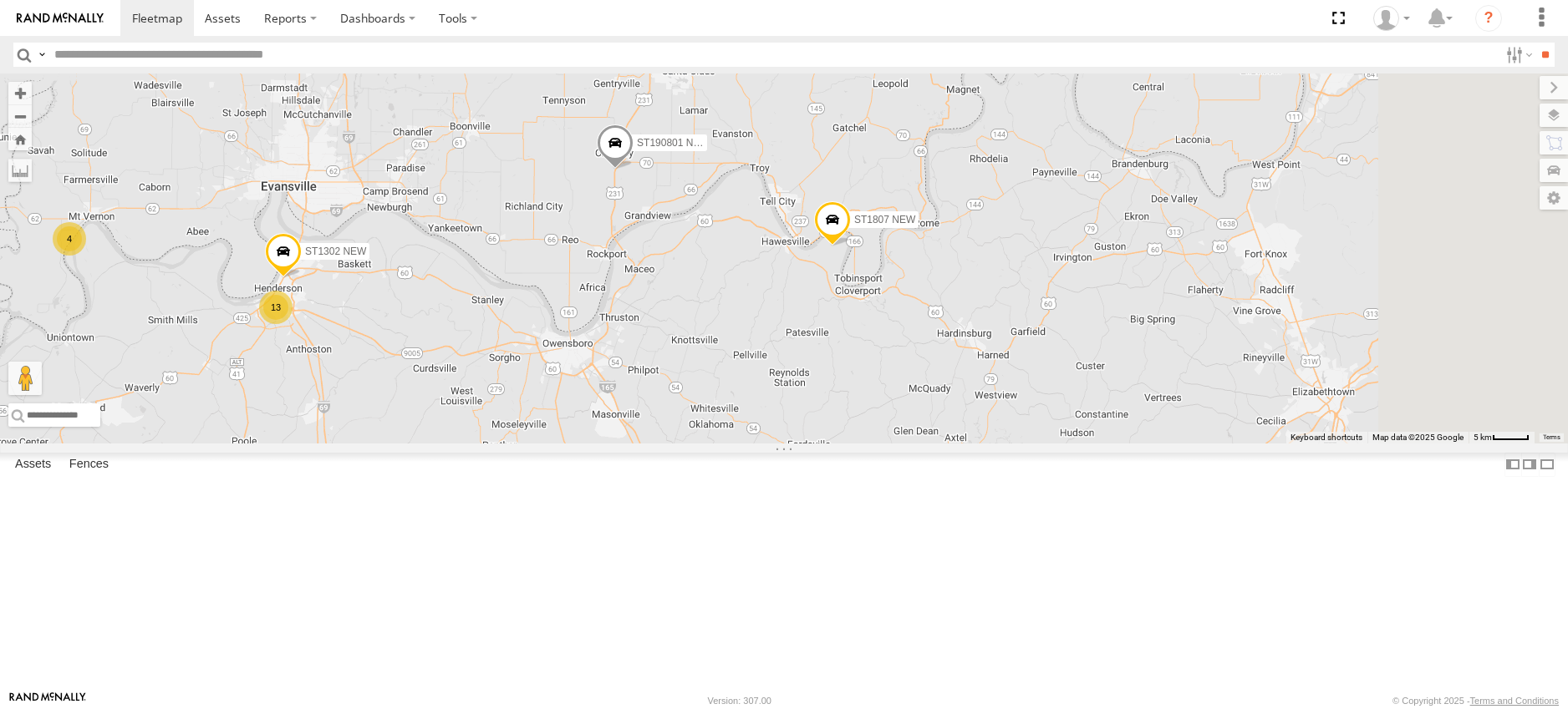
drag, startPoint x: 1119, startPoint y: 644, endPoint x: 788, endPoint y: 336, distance: 452.1
click at [788, 337] on div "ST181017 NEW ST161101 NEW ST191005 ST1807 NEW ST181003 NEW ST190902 NEW ST19070…" at bounding box center [784, 259] width 1568 height 370
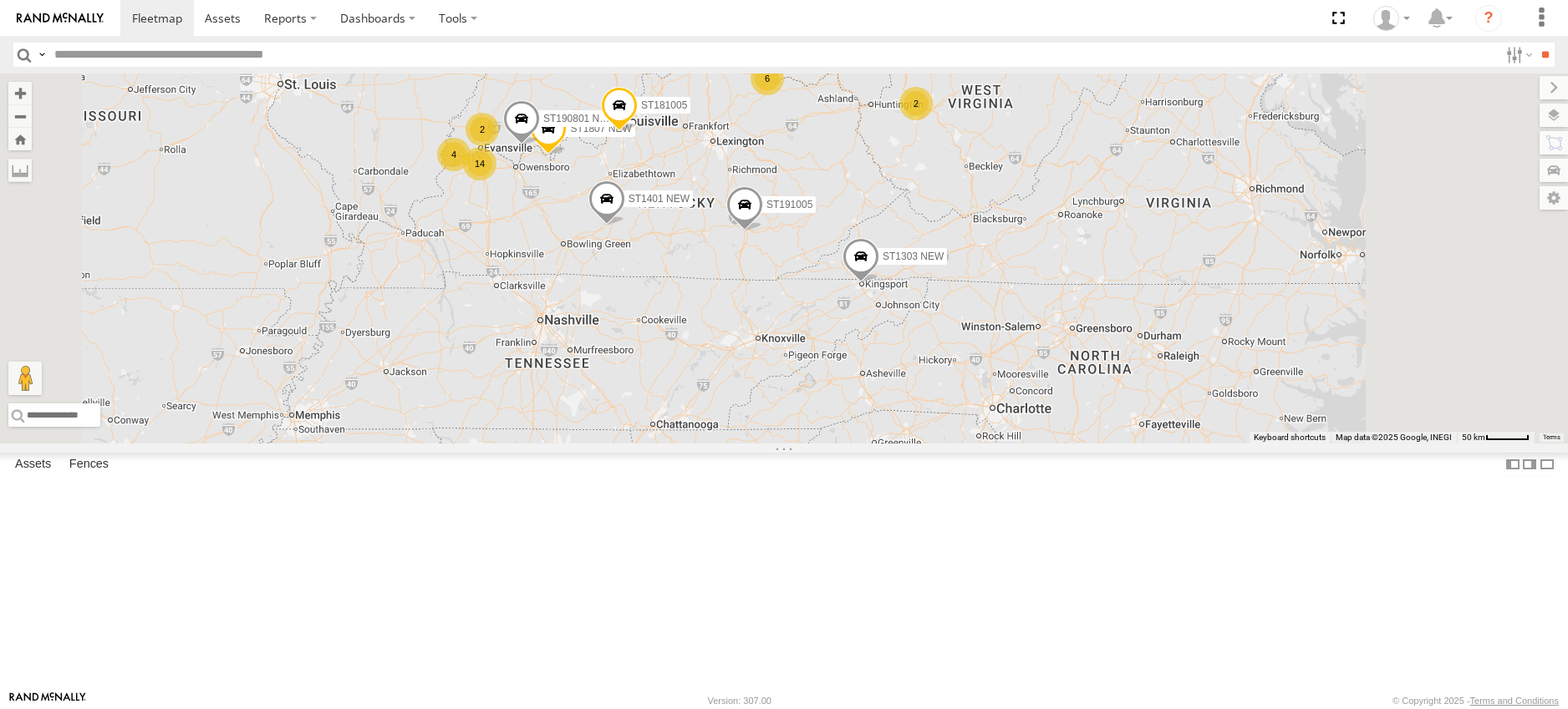
click at [933, 120] on div "2" at bounding box center [915, 103] width 33 height 33
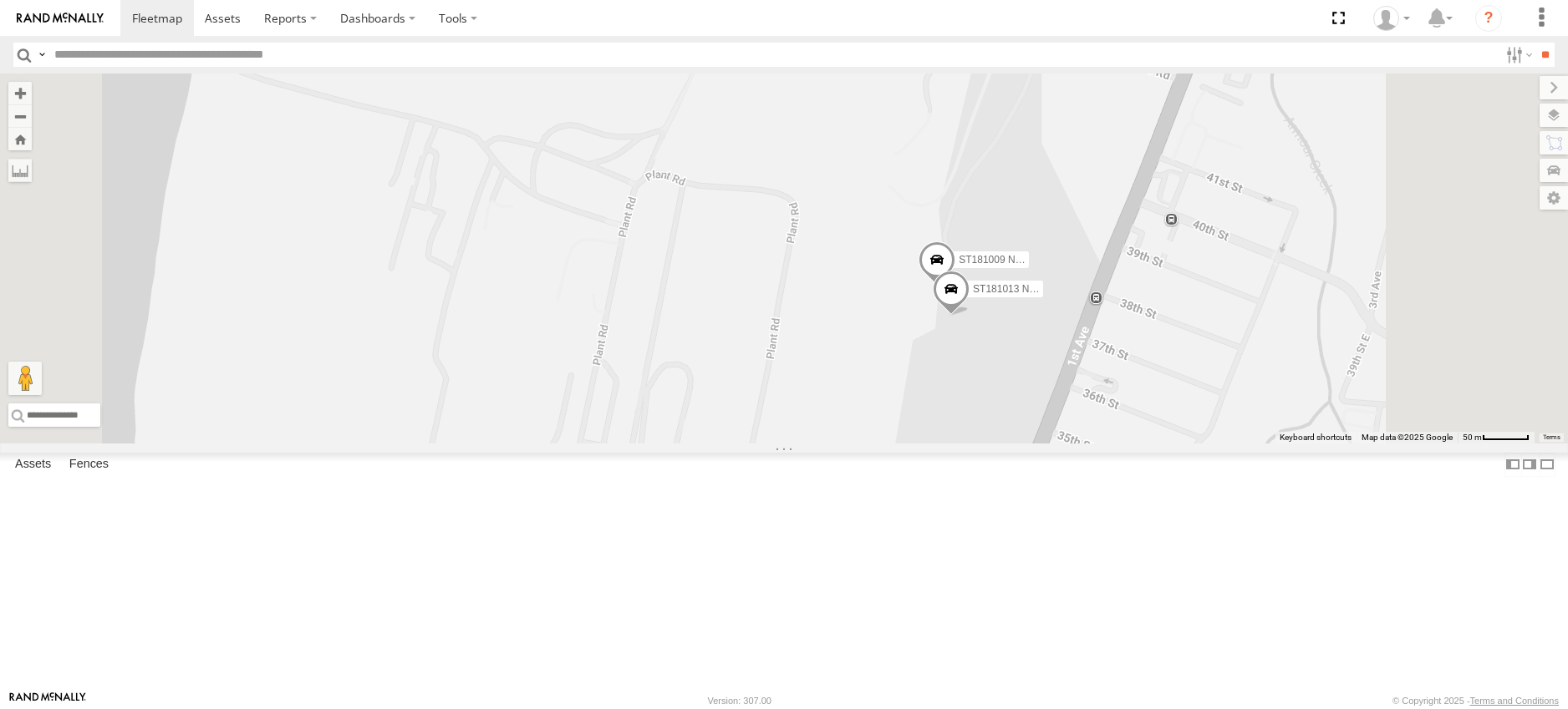
scroll to position [0, 0]
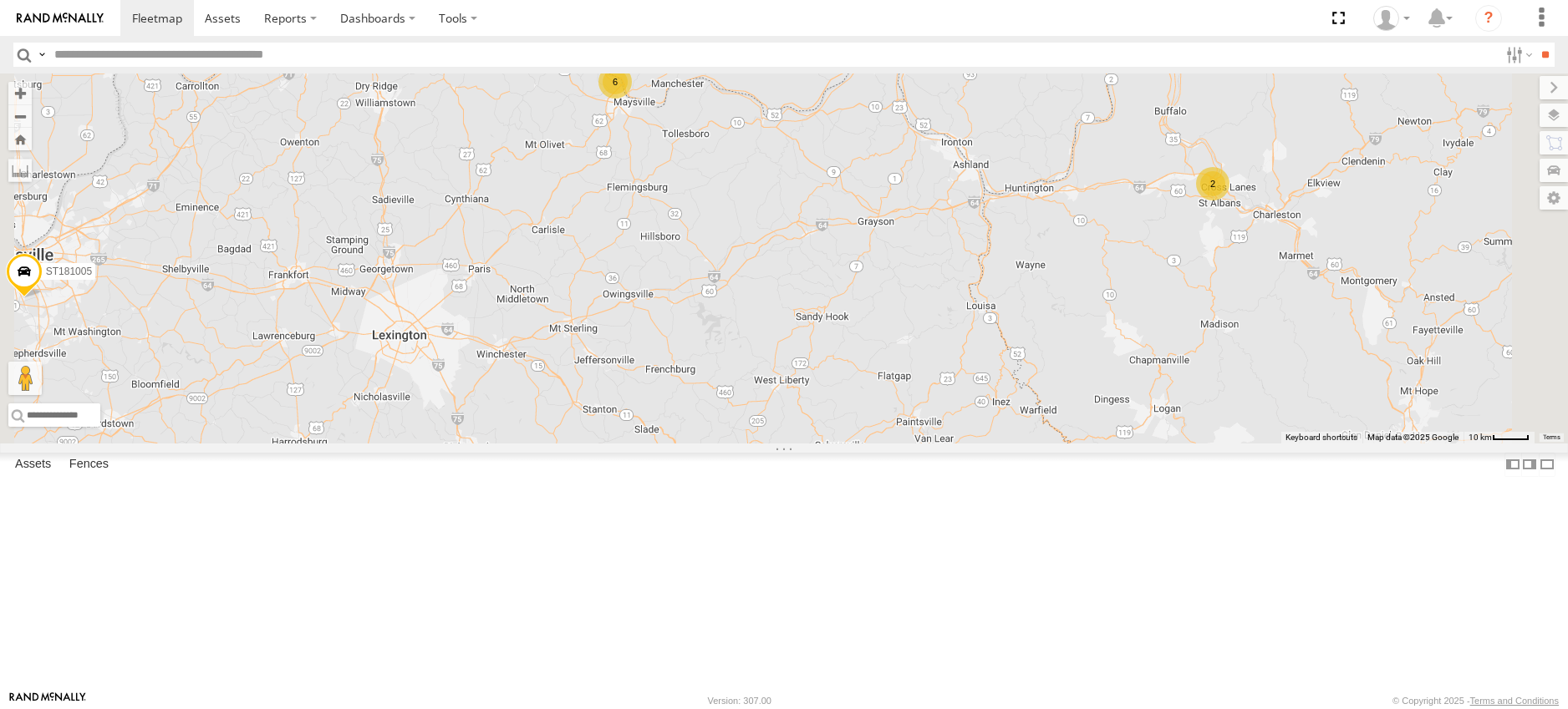
drag, startPoint x: 1377, startPoint y: 431, endPoint x: 1236, endPoint y: 512, distance: 162.6
click at [1236, 443] on div "ST181017 NEW ST161101 NEW ST191005 ST1807 NEW ST181003 NEW ST1401 NEW ST1402 NE…" at bounding box center [784, 259] width 1568 height 370
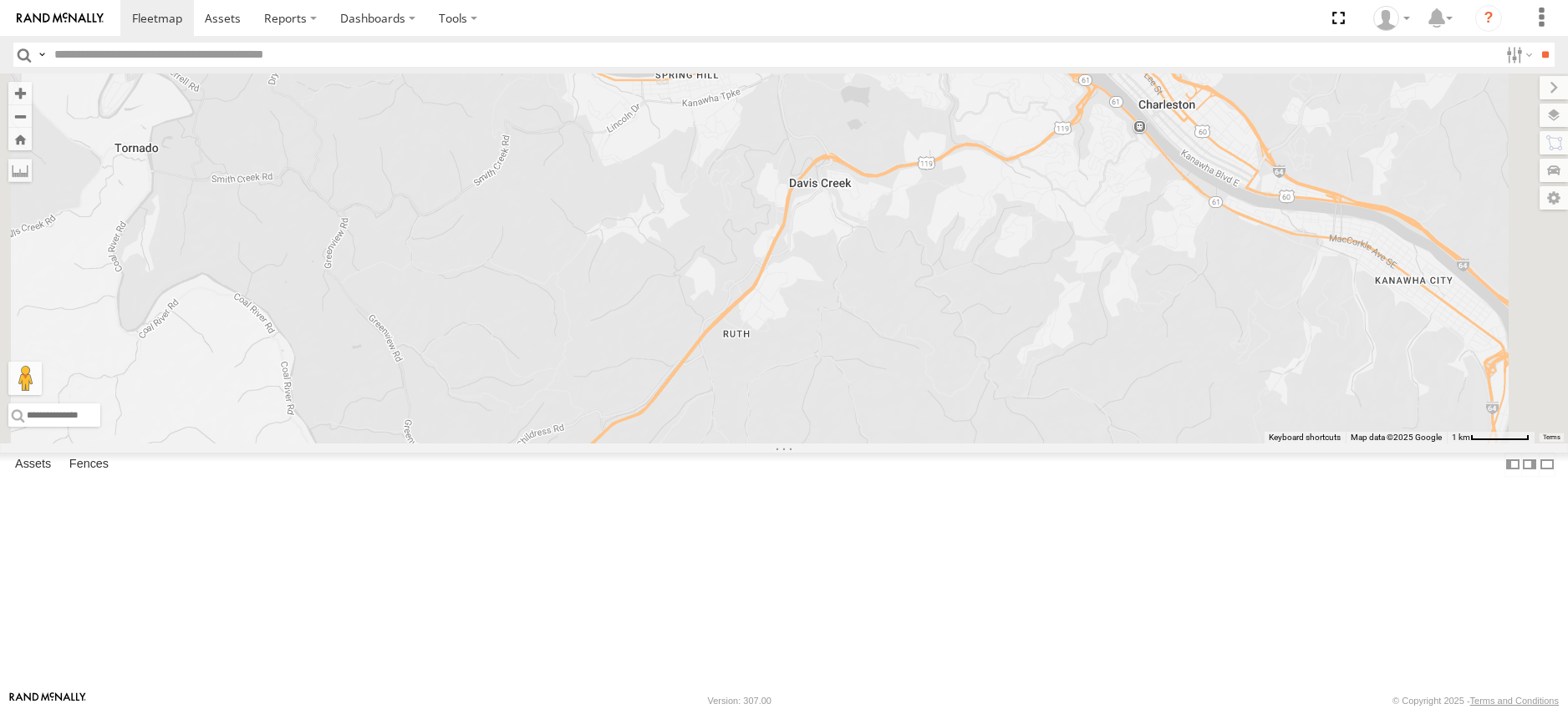
drag, startPoint x: 623, startPoint y: 203, endPoint x: 734, endPoint y: 457, distance: 277.2
click at [720, 443] on div "ST181017 NEW ST161101 NEW ST191005 ST1807 NEW ST181003 NEW ST1401 NEW ST1402 NE…" at bounding box center [784, 259] width 1568 height 370
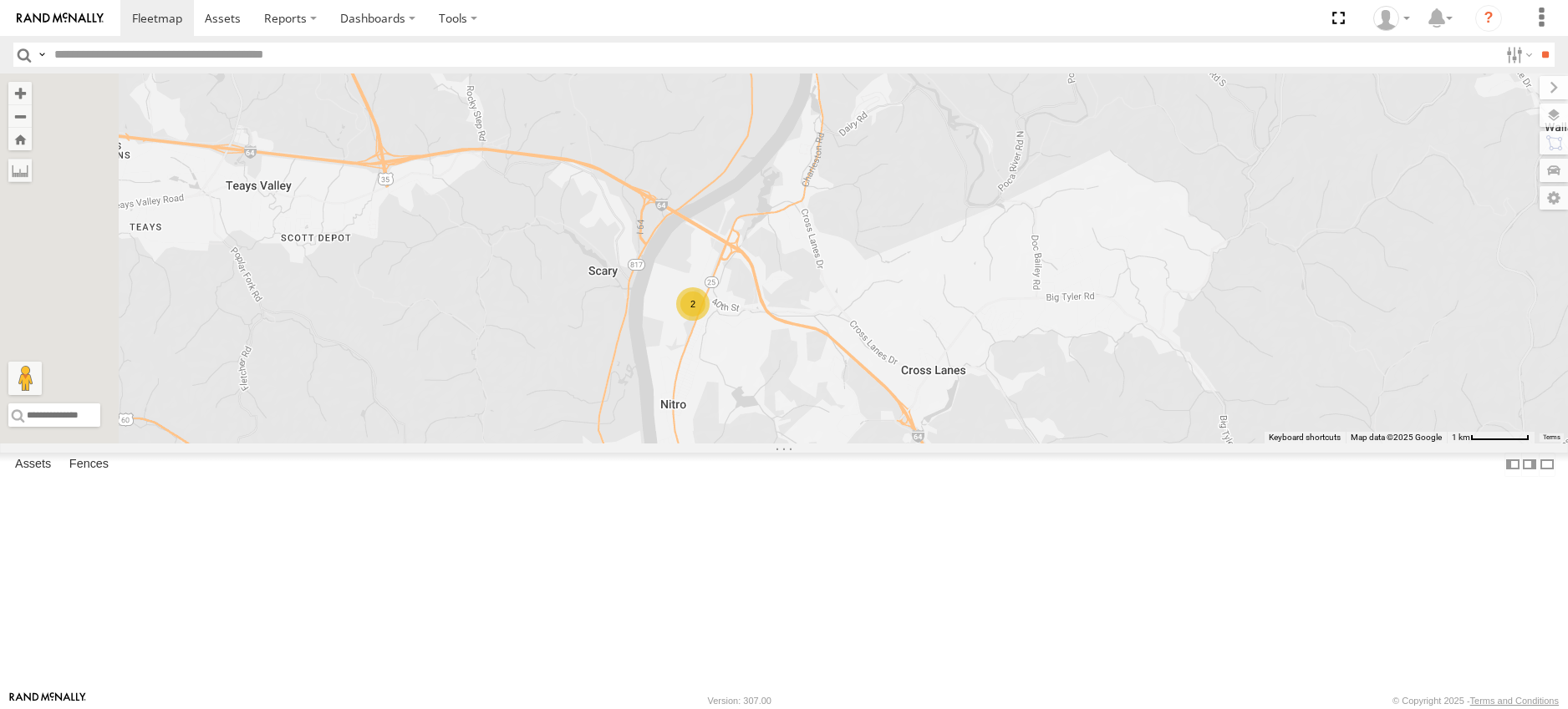
drag, startPoint x: 657, startPoint y: 408, endPoint x: 983, endPoint y: 514, distance: 342.8
click at [983, 443] on div "ST181017 NEW ST161101 NEW ST191005 ST1807 NEW ST181003 NEW ST1401 NEW ST1402 NE…" at bounding box center [784, 259] width 1568 height 370
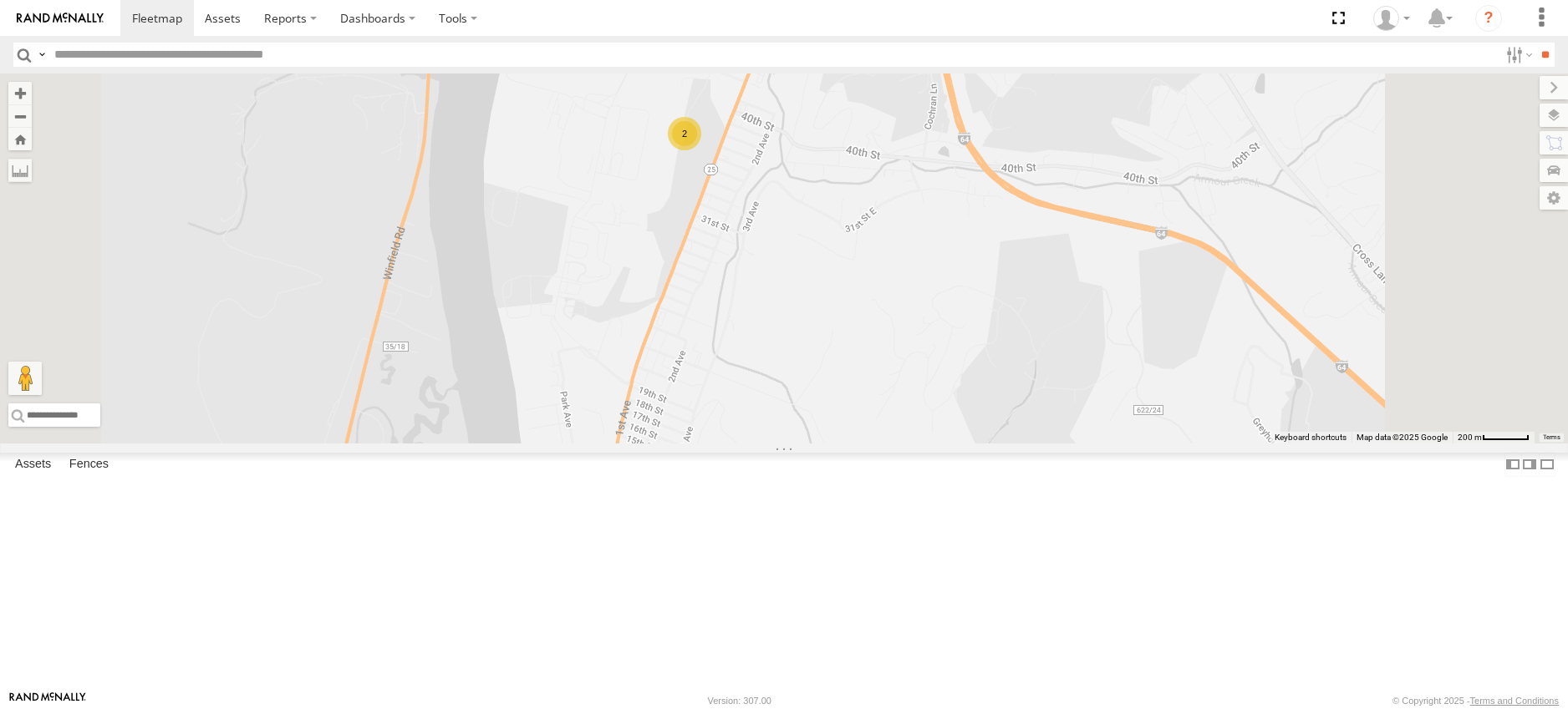
drag, startPoint x: 870, startPoint y: 376, endPoint x: 938, endPoint y: 523, distance: 162.0
click at [938, 443] on div "ST181017 NEW ST161101 NEW ST191005 ST1807 NEW ST181003 NEW ST1401 NEW ST1402 NE…" at bounding box center [784, 259] width 1568 height 370
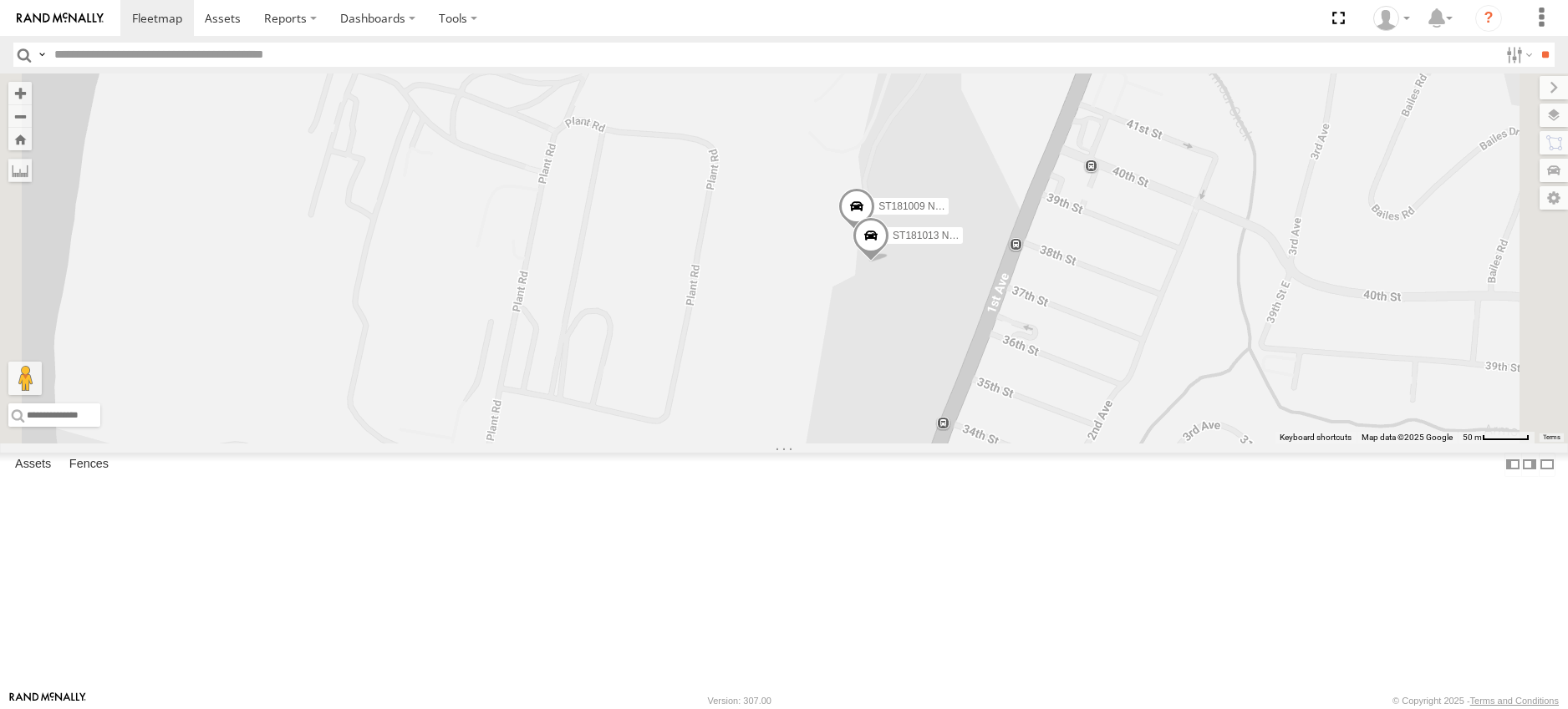
drag, startPoint x: 1001, startPoint y: 303, endPoint x: 974, endPoint y: 601, distance: 299.2
click at [974, 443] on div "ST181017 NEW ST161101 NEW ST191005 ST1807 NEW ST181003 NEW ST1401 NEW ST1402 NE…" at bounding box center [784, 259] width 1568 height 370
